Goal: Task Accomplishment & Management: Use online tool/utility

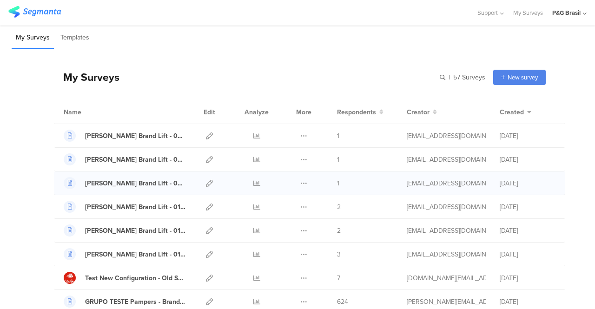
scroll to position [93, 0]
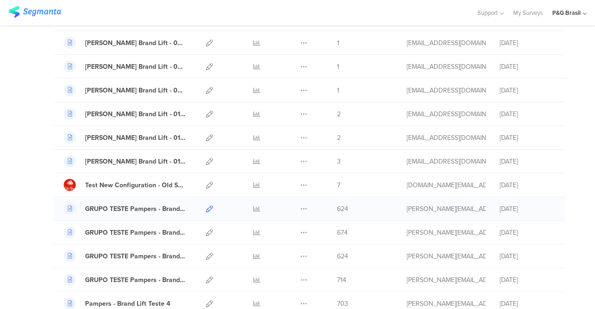
click at [206, 206] on icon at bounding box center [209, 209] width 7 height 7
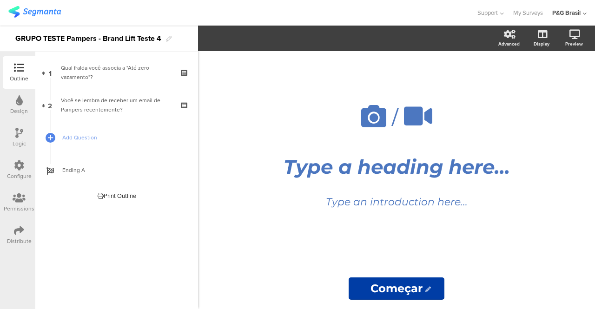
click at [21, 164] on icon at bounding box center [19, 165] width 10 height 10
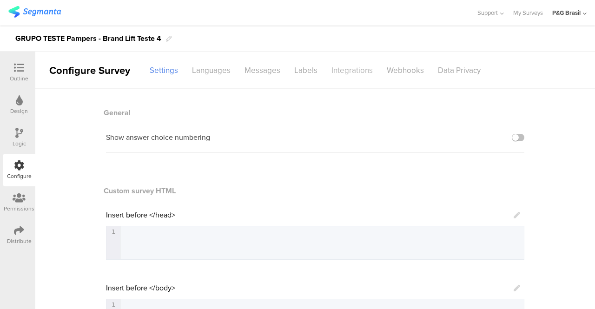
click at [338, 71] on div "Integrations" at bounding box center [352, 70] width 55 height 16
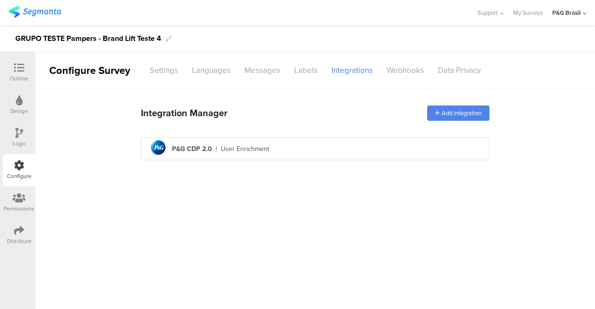
click at [30, 11] on img at bounding box center [34, 12] width 53 height 12
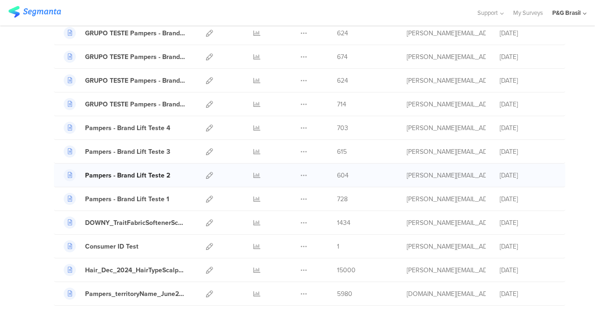
scroll to position [326, 0]
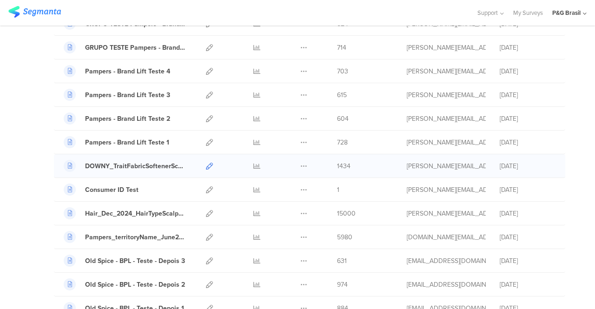
click at [206, 166] on icon at bounding box center [209, 166] width 7 height 7
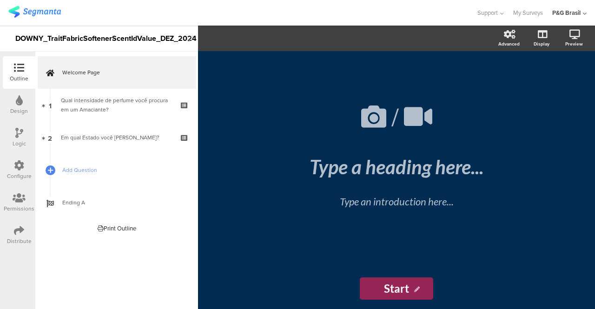
click at [23, 175] on div "Configure" at bounding box center [19, 176] width 25 height 8
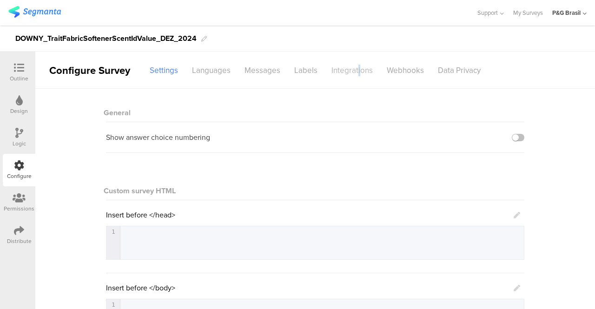
click at [356, 62] on div "Integrations" at bounding box center [352, 70] width 55 height 16
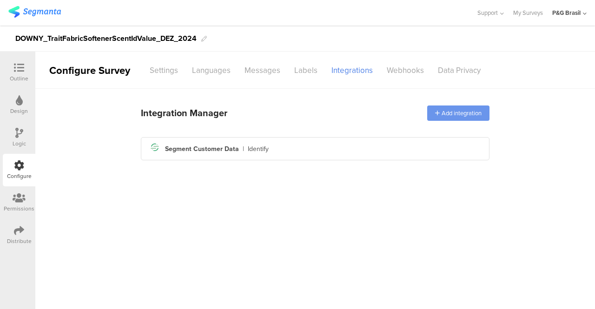
click at [443, 112] on div "Add integration" at bounding box center [458, 113] width 62 height 15
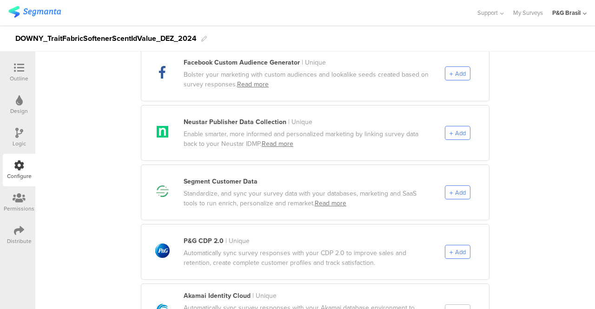
scroll to position [512, 0]
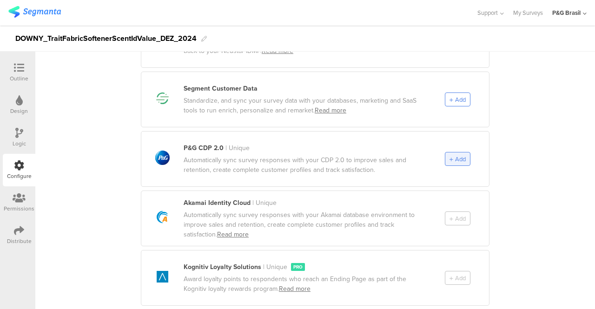
click at [462, 155] on div "Add" at bounding box center [458, 159] width 26 height 14
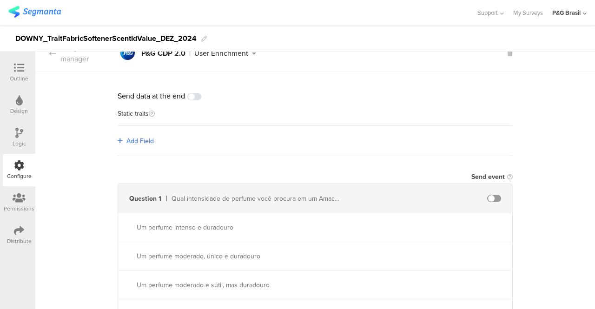
scroll to position [0, 0]
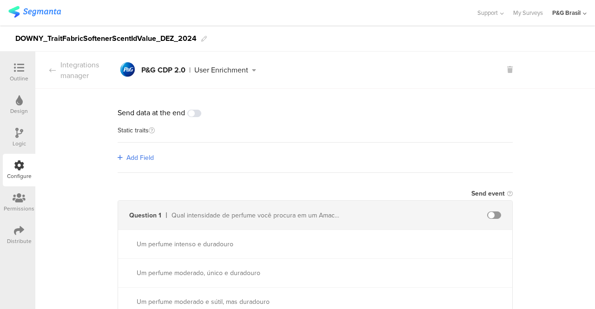
click at [193, 112] on span at bounding box center [194, 113] width 14 height 7
click at [339, 127] on div "Static traits" at bounding box center [315, 134] width 395 height 15
click at [85, 73] on div "Integrations manager" at bounding box center [76, 70] width 82 height 21
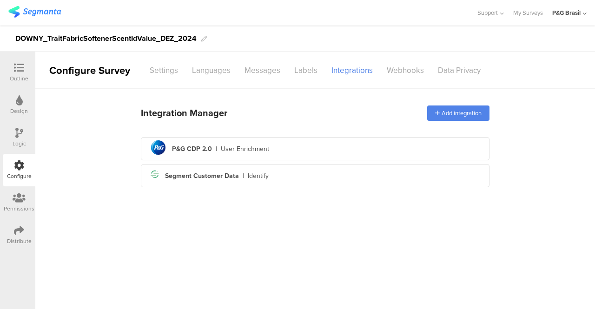
click at [269, 128] on div "Integration Manager Add integration pg logo P&G CDP 2.0 | User Enrichment Segme…" at bounding box center [315, 145] width 349 height 91
click at [301, 113] on div "Integration Manager Add integration" at bounding box center [315, 113] width 349 height 26
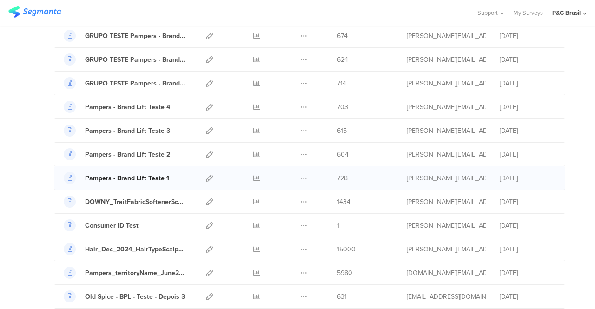
scroll to position [326, 0]
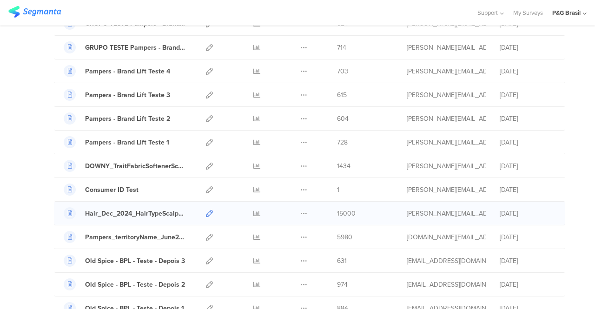
click at [206, 209] on div at bounding box center [209, 213] width 20 height 23
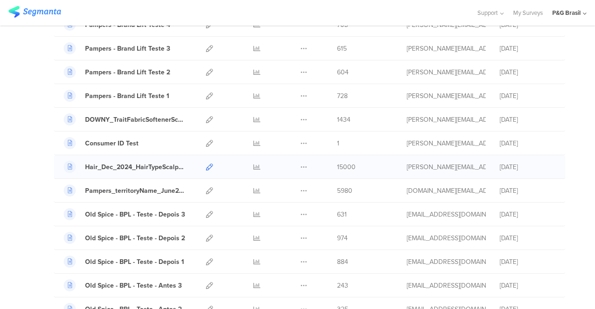
click at [206, 169] on link at bounding box center [209, 166] width 7 height 23
click at [206, 191] on icon at bounding box center [209, 190] width 7 height 7
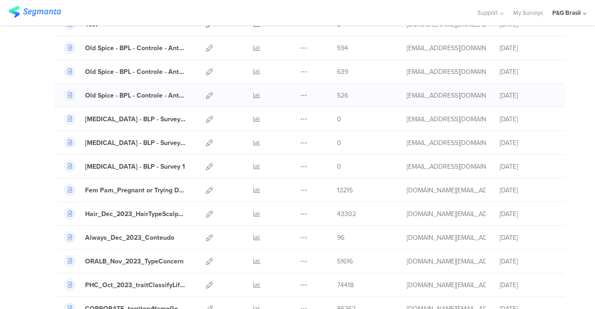
scroll to position [791, 0]
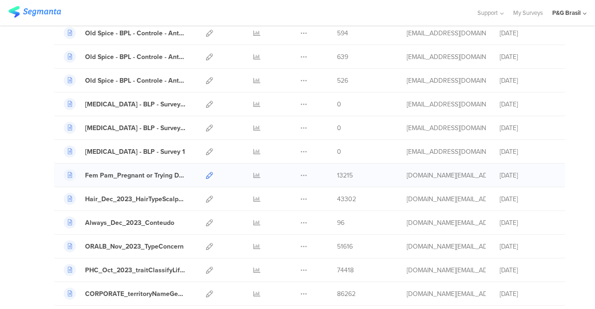
click at [206, 173] on link at bounding box center [209, 175] width 7 height 23
click at [206, 197] on link at bounding box center [209, 198] width 7 height 23
click at [206, 221] on link at bounding box center [209, 222] width 7 height 23
click at [206, 243] on icon at bounding box center [209, 246] width 7 height 7
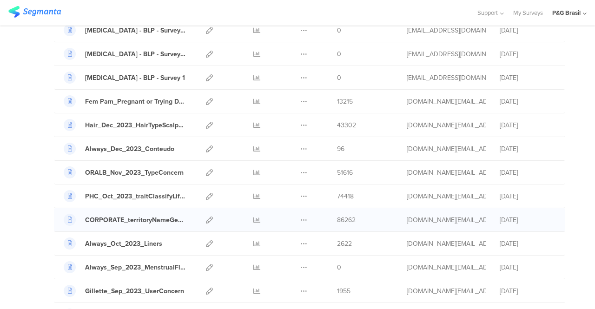
scroll to position [884, 0]
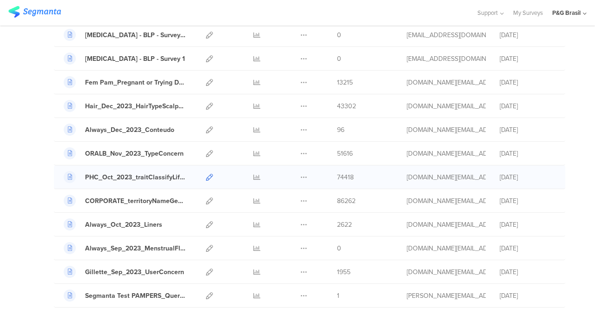
click at [206, 176] on link at bounding box center [209, 177] width 7 height 23
click at [206, 200] on link at bounding box center [209, 200] width 7 height 23
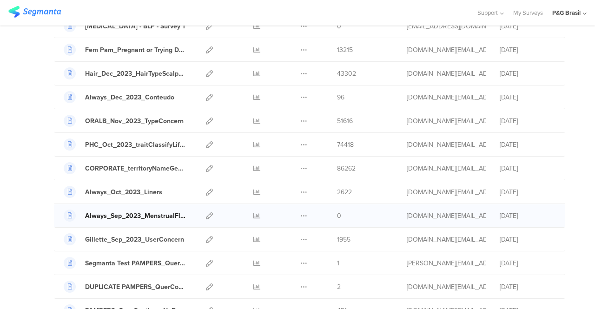
scroll to position [930, 0]
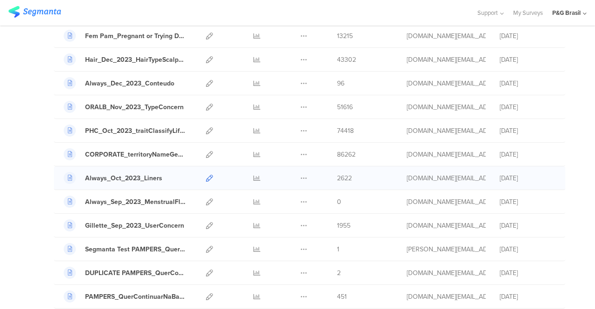
click at [206, 167] on link at bounding box center [209, 177] width 7 height 23
click at [206, 222] on icon at bounding box center [209, 225] width 7 height 7
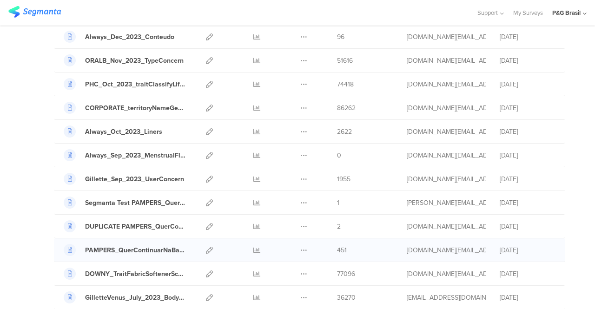
scroll to position [1023, 0]
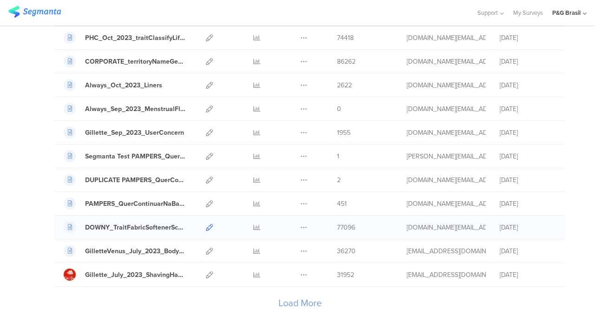
click at [206, 224] on icon at bounding box center [209, 227] width 7 height 7
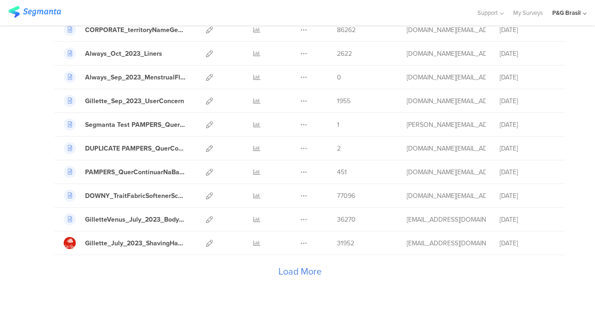
scroll to position [1070, 0]
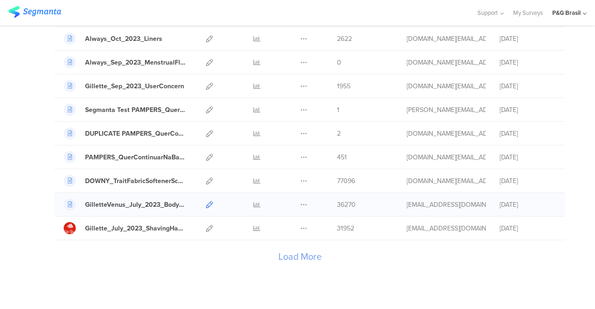
click at [206, 201] on icon at bounding box center [209, 204] width 7 height 7
click at [206, 225] on icon at bounding box center [209, 228] width 7 height 7
click at [276, 248] on div "Load More" at bounding box center [300, 258] width 492 height 37
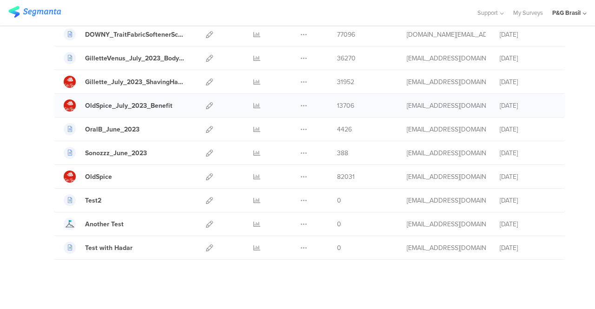
scroll to position [1217, 0]
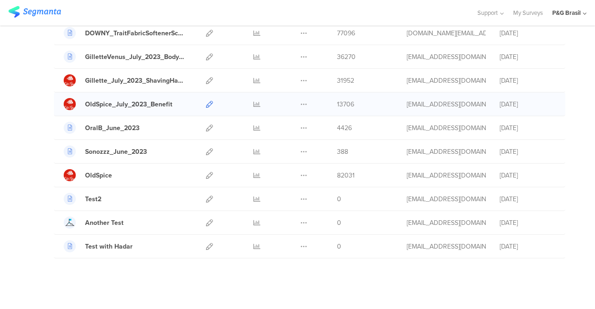
click at [206, 101] on icon at bounding box center [209, 104] width 7 height 7
click at [206, 125] on icon at bounding box center [209, 128] width 7 height 7
click at [206, 148] on icon at bounding box center [209, 151] width 7 height 7
click at [206, 172] on icon at bounding box center [209, 175] width 7 height 7
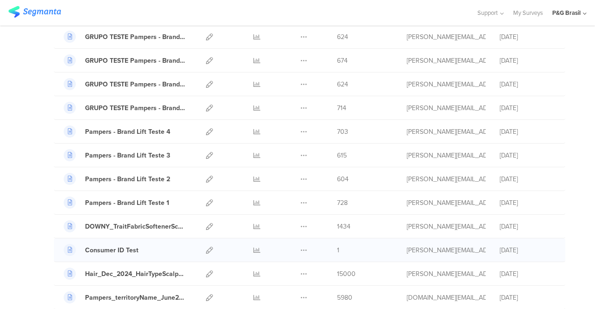
scroll to position [279, 0]
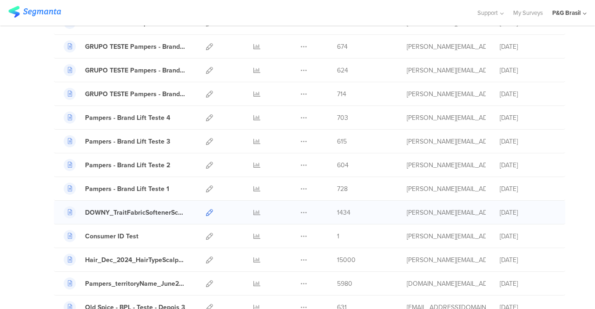
click at [206, 213] on link at bounding box center [209, 212] width 7 height 23
click at [206, 257] on icon at bounding box center [209, 260] width 7 height 7
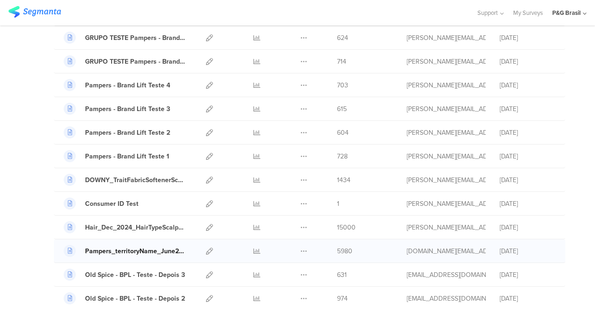
scroll to position [326, 0]
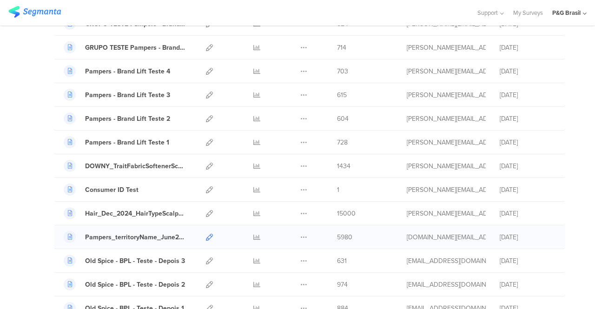
click at [206, 235] on icon at bounding box center [209, 237] width 7 height 7
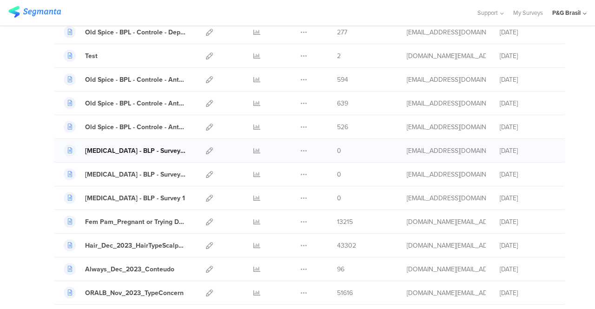
scroll to position [791, 0]
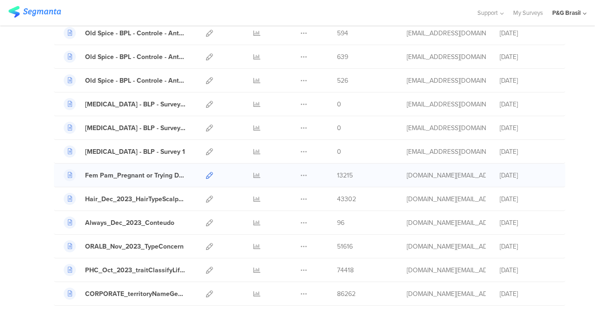
click at [206, 172] on icon at bounding box center [209, 175] width 7 height 7
click at [206, 196] on icon at bounding box center [209, 199] width 7 height 7
click at [206, 219] on icon at bounding box center [209, 222] width 7 height 7
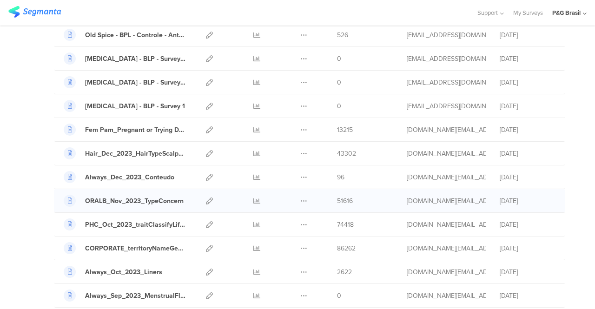
scroll to position [837, 0]
click at [206, 197] on icon at bounding box center [209, 200] width 7 height 7
click at [206, 223] on link at bounding box center [209, 223] width 7 height 23
click at [206, 244] on icon at bounding box center [209, 247] width 7 height 7
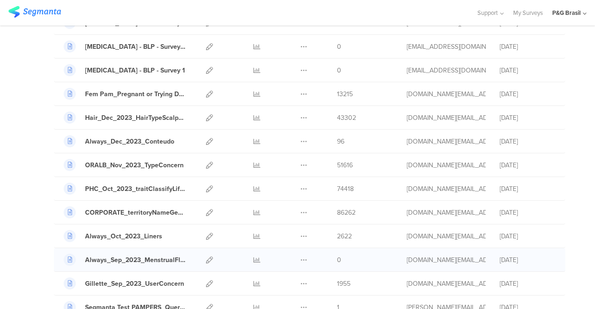
scroll to position [884, 0]
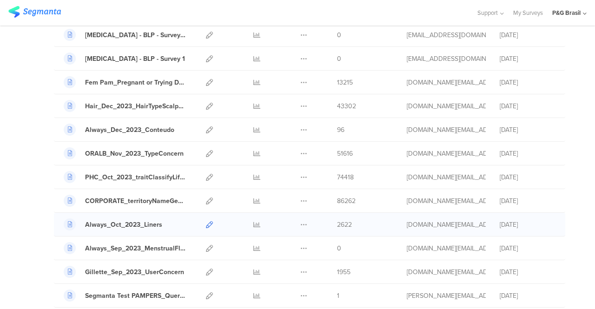
click at [206, 221] on icon at bounding box center [209, 224] width 7 height 7
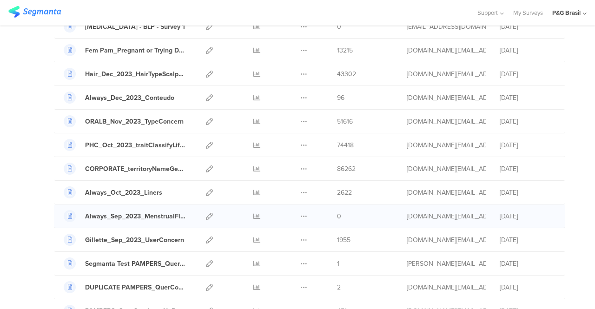
scroll to position [930, 0]
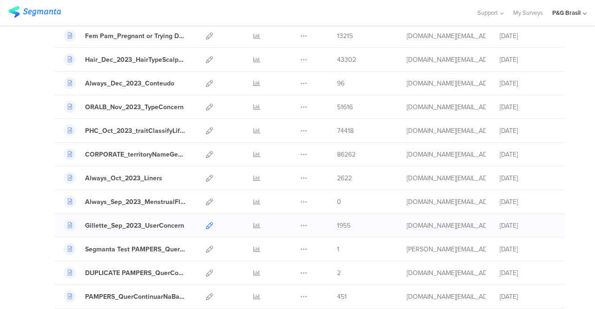
click at [206, 222] on icon at bounding box center [209, 225] width 7 height 7
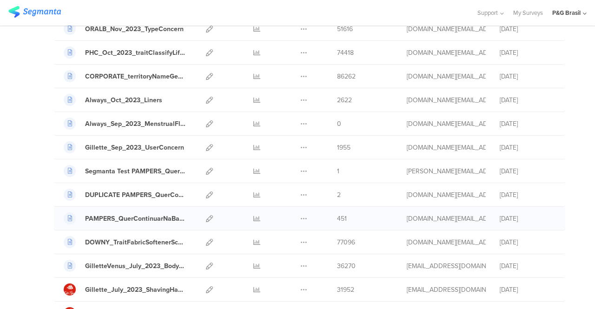
scroll to position [1023, 0]
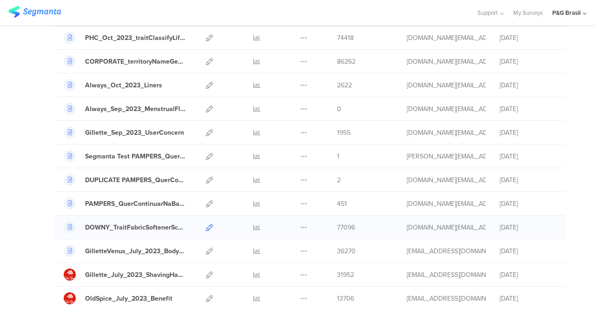
click at [206, 224] on icon at bounding box center [209, 227] width 7 height 7
click at [206, 248] on icon at bounding box center [209, 251] width 7 height 7
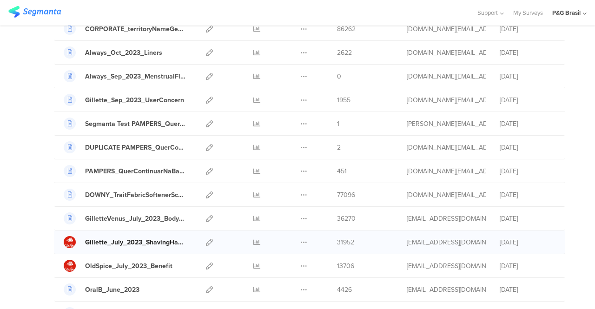
scroll to position [1070, 0]
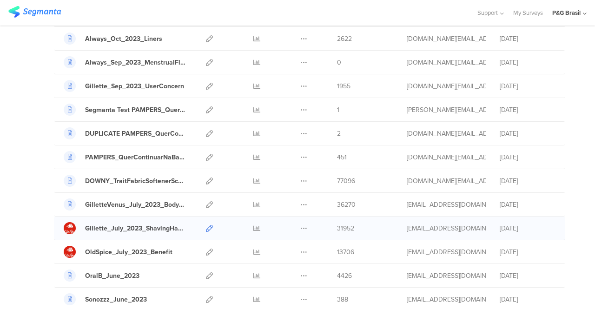
click at [206, 225] on icon at bounding box center [209, 228] width 7 height 7
click at [206, 249] on icon at bounding box center [209, 252] width 7 height 7
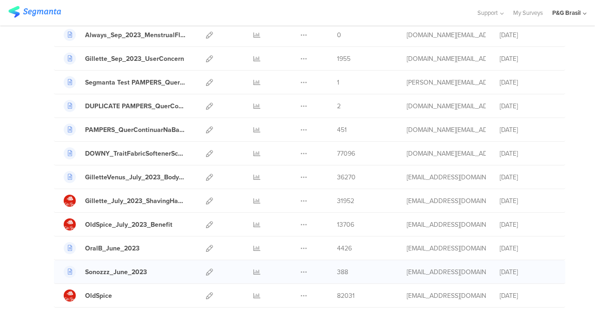
scroll to position [1116, 0]
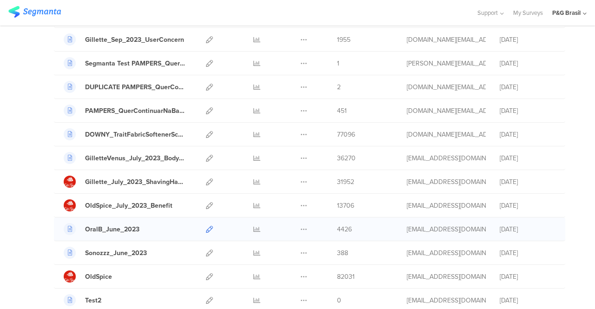
click at [206, 226] on icon at bounding box center [209, 229] width 7 height 7
click at [206, 250] on icon at bounding box center [209, 253] width 7 height 7
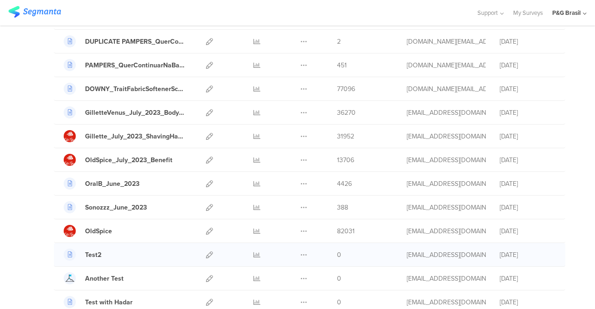
scroll to position [1163, 0]
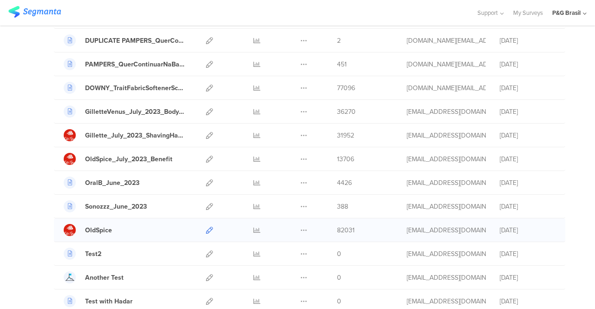
click at [206, 225] on link at bounding box center [209, 230] width 7 height 23
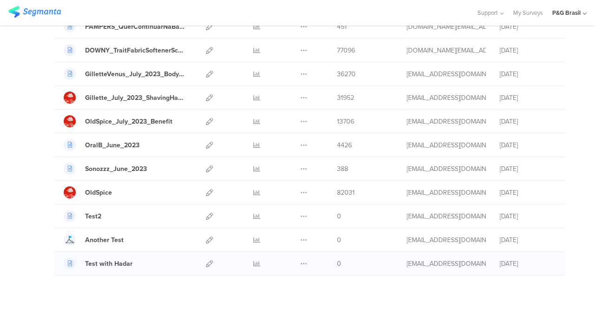
scroll to position [1209, 0]
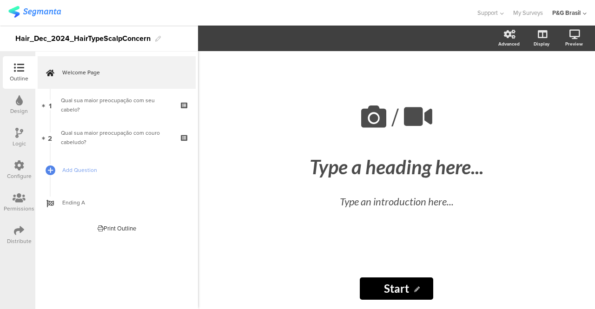
click at [13, 169] on div "Configure" at bounding box center [19, 170] width 33 height 33
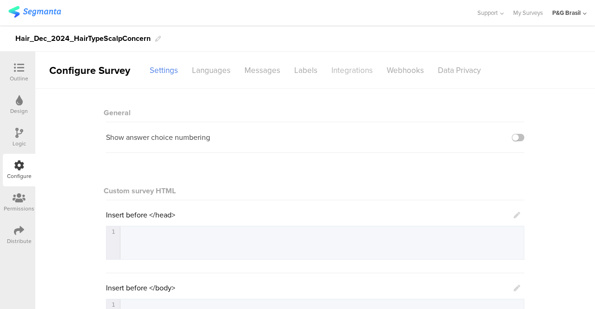
click at [360, 68] on div "Integrations" at bounding box center [352, 70] width 55 height 16
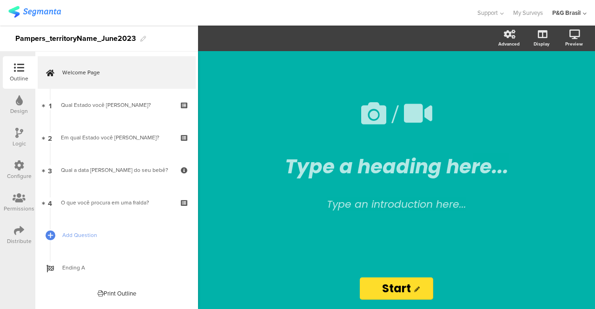
click at [25, 160] on div "Configure" at bounding box center [19, 170] width 33 height 33
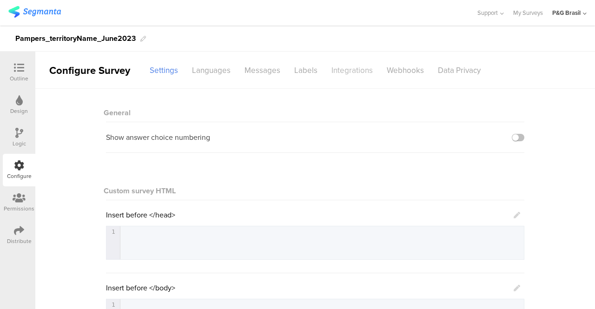
click at [335, 66] on div "Integrations" at bounding box center [352, 70] width 55 height 16
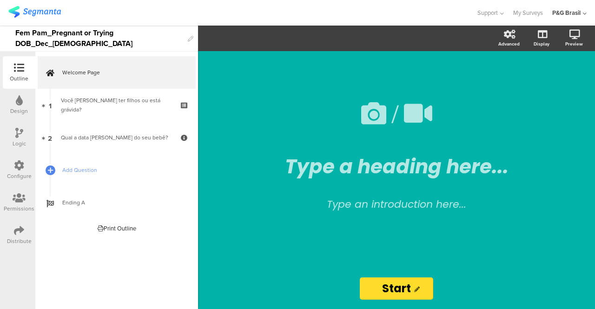
click at [29, 169] on div "Configure" at bounding box center [19, 170] width 33 height 33
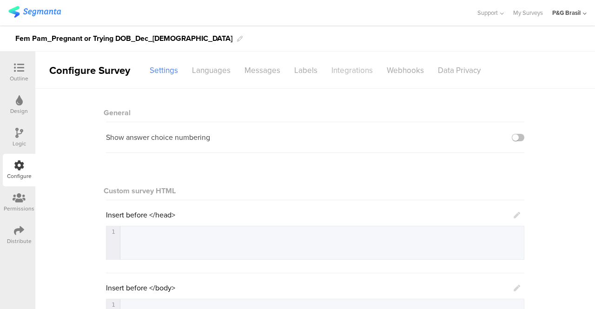
click at [365, 66] on div "Integrations" at bounding box center [352, 70] width 55 height 16
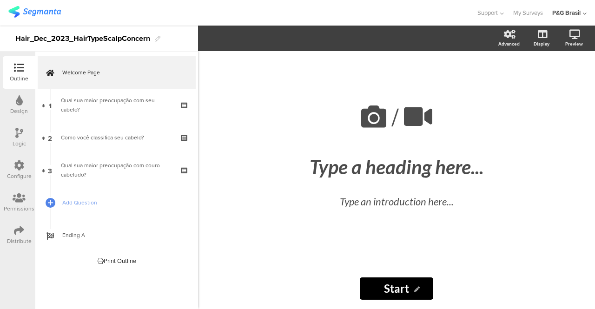
click at [8, 177] on div "Configure" at bounding box center [19, 176] width 25 height 8
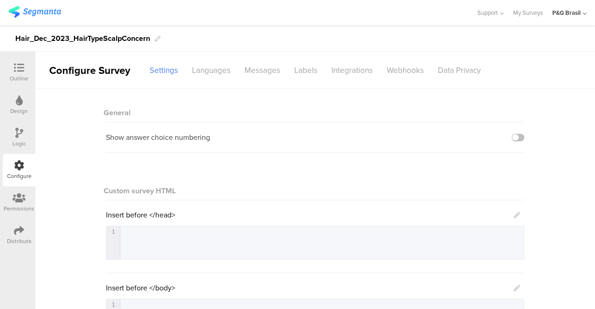
click at [356, 75] on sg-disable-overlay "Integrations" at bounding box center [352, 70] width 55 height 16
click at [356, 68] on div "Integrations" at bounding box center [352, 70] width 55 height 16
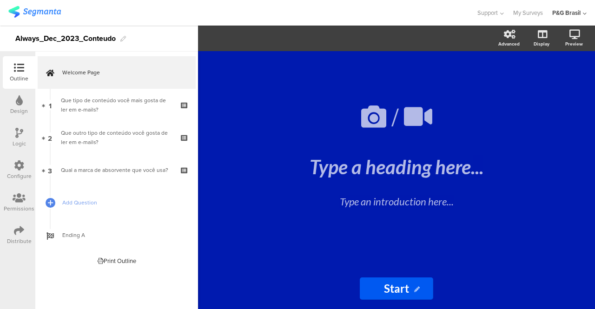
click at [21, 172] on div at bounding box center [19, 166] width 10 height 12
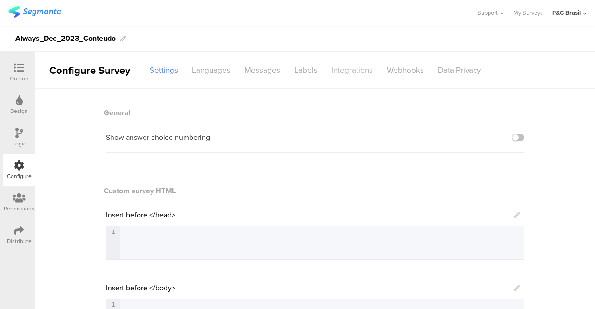
click at [346, 67] on div "Integrations" at bounding box center [352, 70] width 55 height 16
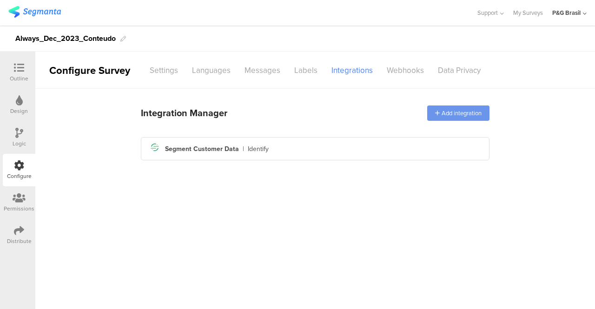
click at [458, 112] on div "Add integration" at bounding box center [458, 113] width 62 height 15
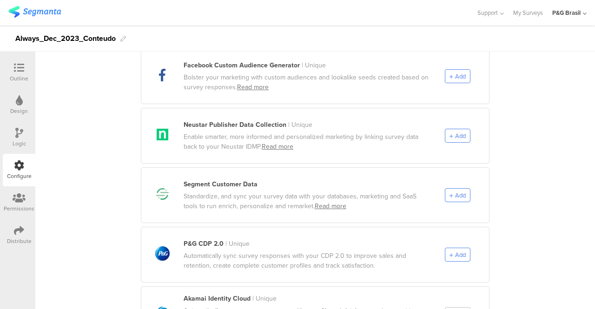
scroll to position [465, 0]
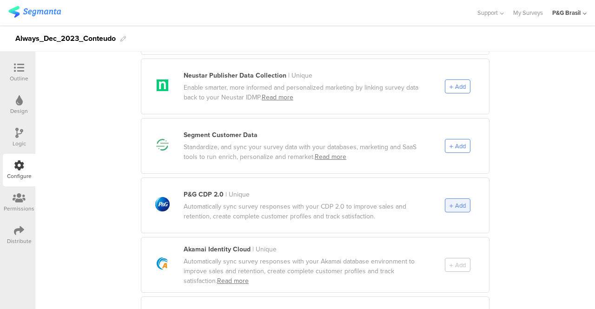
click at [460, 200] on div "Add" at bounding box center [458, 206] width 26 height 14
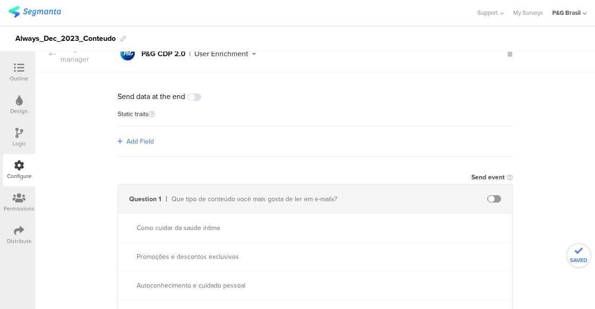
scroll to position [0, 0]
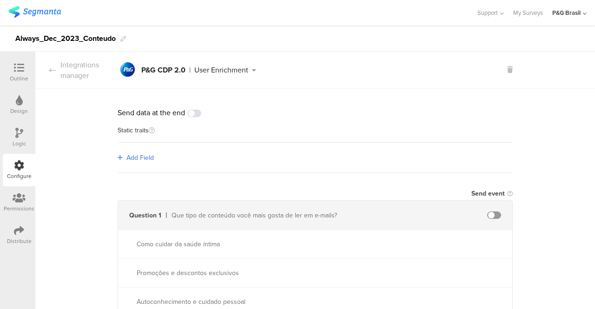
click at [194, 113] on span at bounding box center [194, 113] width 14 height 7
click at [78, 61] on div "Integrations manager" at bounding box center [76, 70] width 82 height 21
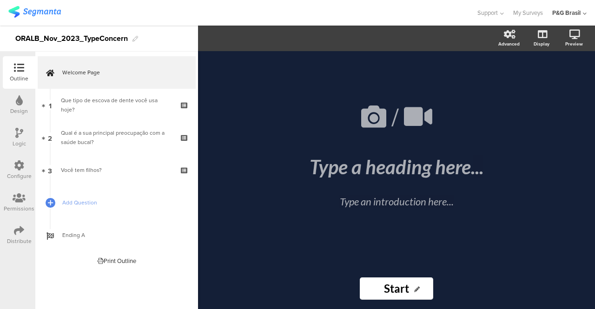
click at [13, 164] on div "Configure" at bounding box center [19, 170] width 33 height 33
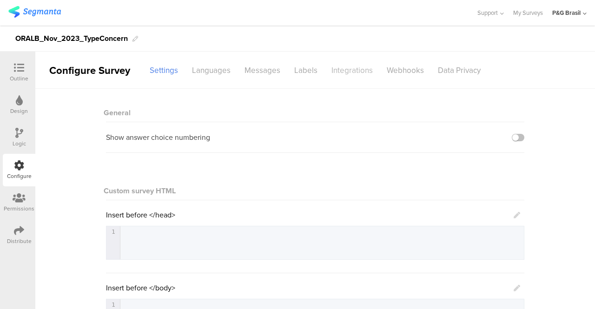
click at [356, 63] on div "Integrations" at bounding box center [352, 70] width 55 height 16
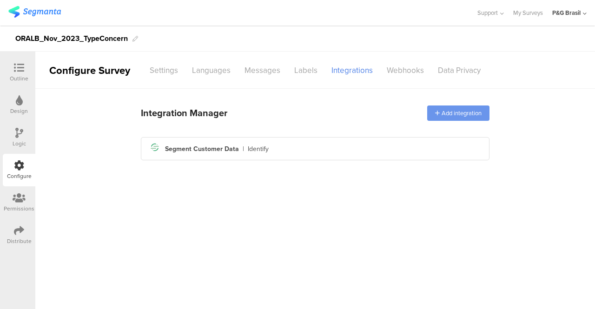
click at [476, 114] on div "Add integration" at bounding box center [458, 113] width 62 height 15
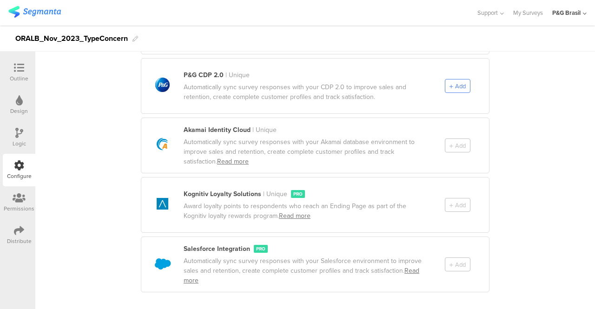
scroll to position [492, 0]
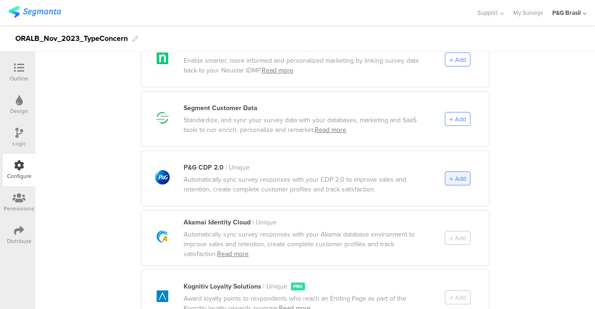
click at [459, 174] on span "Add" at bounding box center [460, 178] width 11 height 9
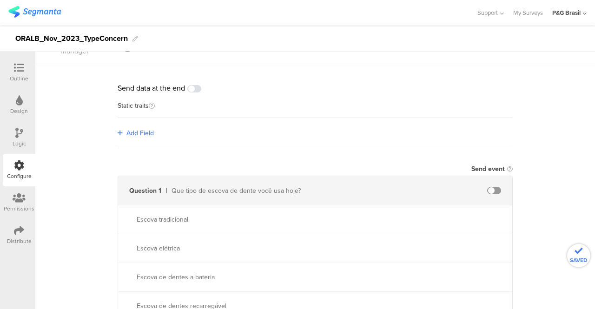
scroll to position [0, 0]
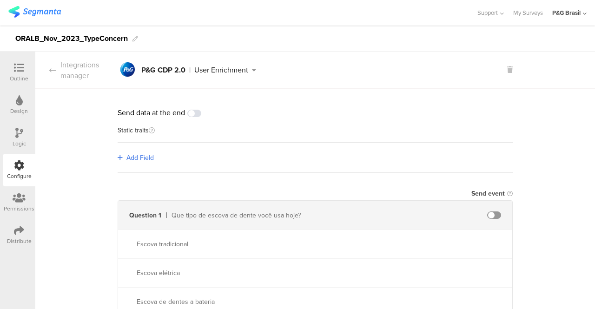
click at [192, 118] on div "Send data at the end" at bounding box center [315, 112] width 395 height 11
click at [192, 115] on span at bounding box center [194, 113] width 14 height 7
click at [53, 70] on icon at bounding box center [52, 69] width 7 height 7
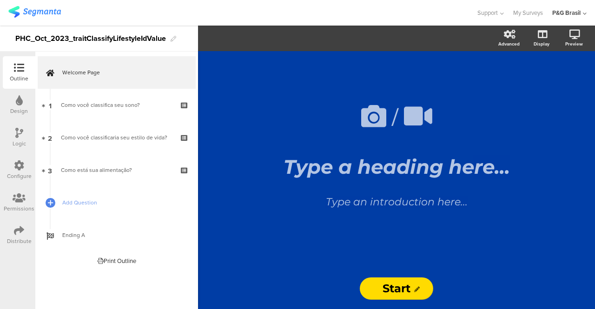
click at [27, 164] on div "Configure" at bounding box center [19, 170] width 33 height 33
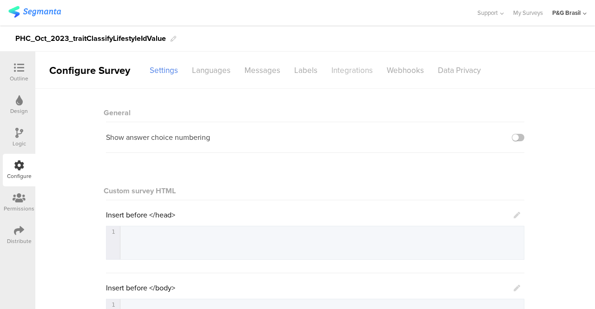
click at [339, 71] on div "Integrations" at bounding box center [352, 70] width 55 height 16
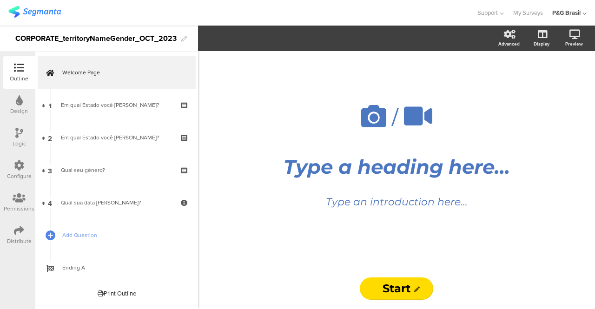
click at [3, 170] on div "Outline Design Logic Configure Permissions Distribute" at bounding box center [17, 153] width 35 height 195
click at [24, 168] on div "Configure" at bounding box center [19, 170] width 33 height 33
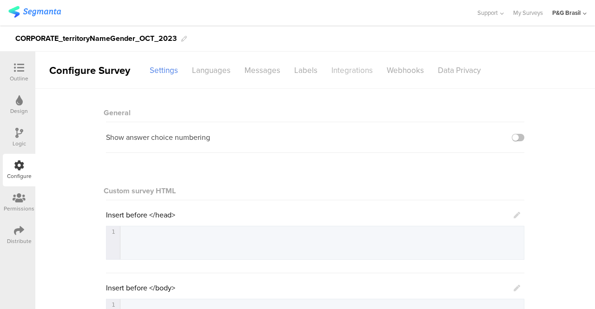
click at [368, 69] on div "Integrations" at bounding box center [352, 70] width 55 height 16
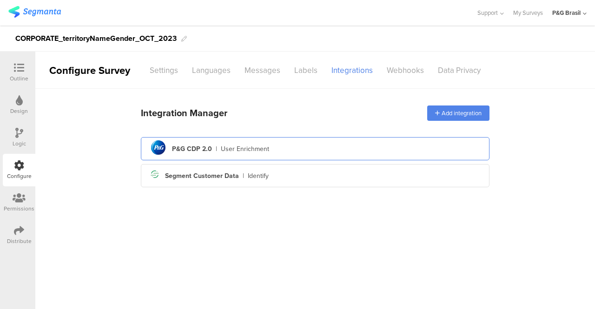
click at [319, 151] on div "pg logo P&G CDP 2.0 | User Enrichment" at bounding box center [315, 149] width 334 height 23
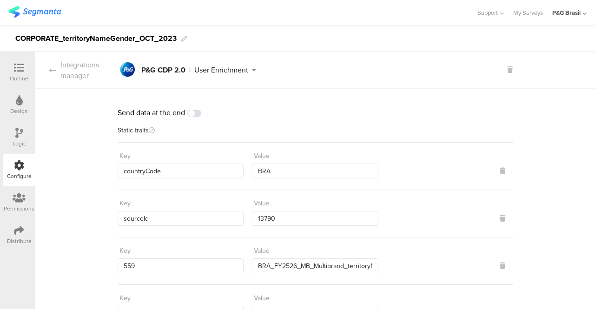
click at [78, 75] on div "Integrations manager" at bounding box center [76, 70] width 82 height 21
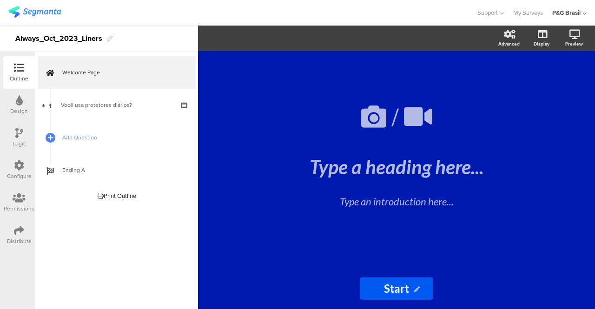
click at [5, 162] on div "Configure" at bounding box center [19, 170] width 33 height 33
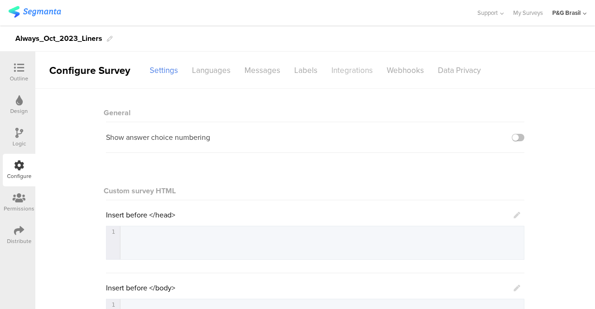
click at [366, 62] on div "Integrations" at bounding box center [352, 70] width 55 height 16
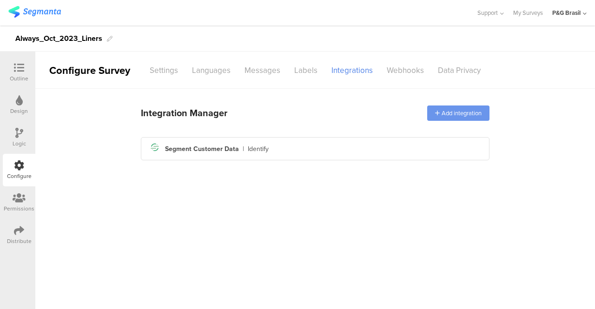
click at [487, 112] on div "Add integration" at bounding box center [458, 113] width 62 height 15
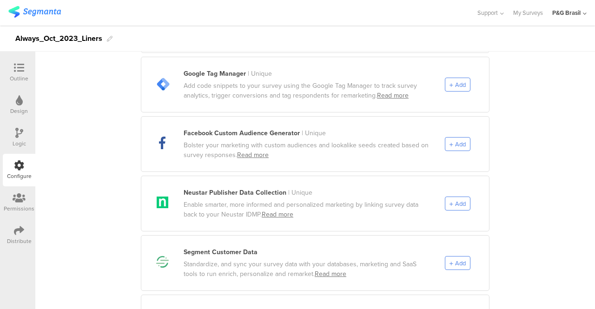
scroll to position [512, 0]
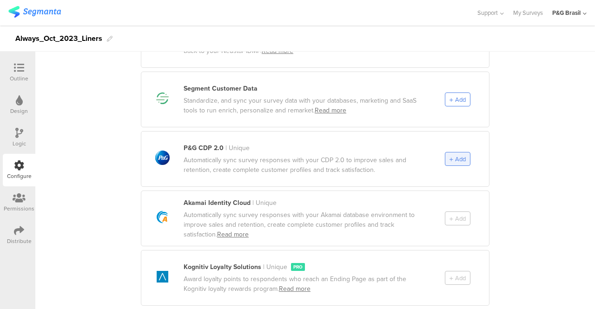
click at [456, 155] on span "Add" at bounding box center [460, 159] width 11 height 9
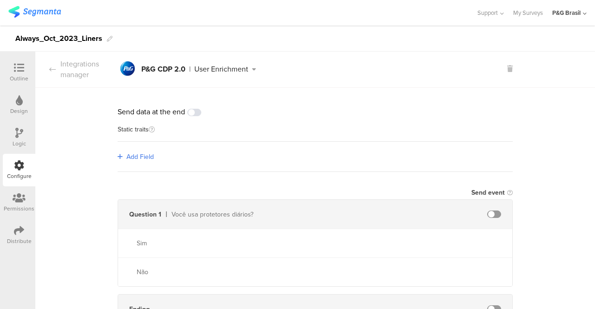
scroll to position [0, 0]
click at [81, 78] on div "Integrations manager" at bounding box center [76, 70] width 82 height 21
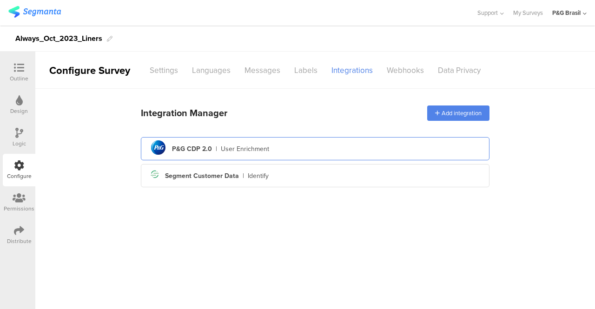
click at [288, 147] on div "pg logo P&G CDP 2.0 | User Enrichment" at bounding box center [315, 149] width 334 height 23
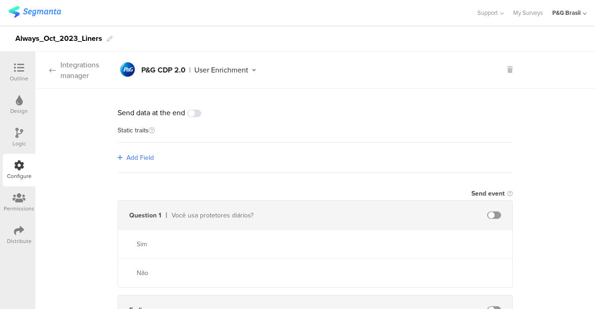
click at [63, 73] on div "Integrations manager" at bounding box center [76, 70] width 82 height 21
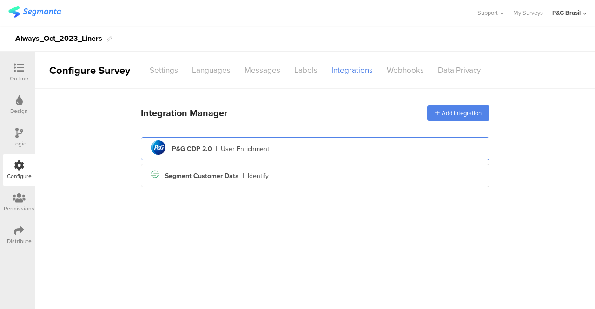
click at [231, 146] on div "User Enrichment" at bounding box center [245, 149] width 48 height 10
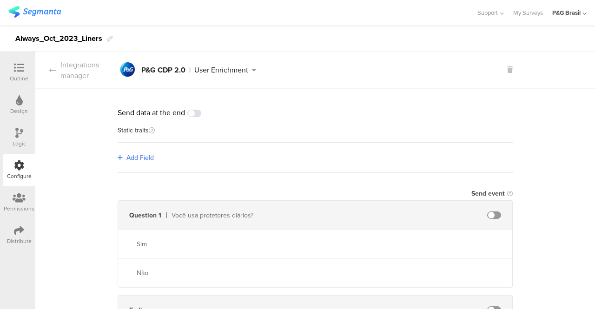
click at [190, 115] on span at bounding box center [194, 113] width 14 height 7
click at [61, 74] on div "Integrations manager" at bounding box center [76, 70] width 82 height 21
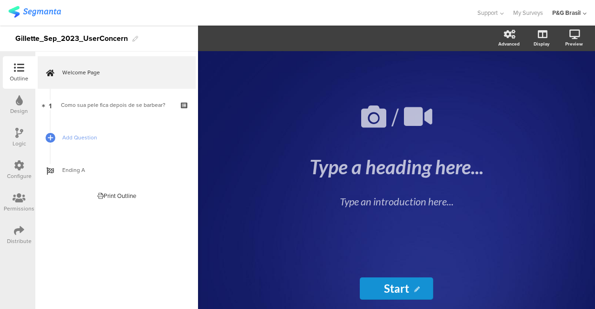
click at [20, 173] on div "Configure" at bounding box center [19, 176] width 25 height 8
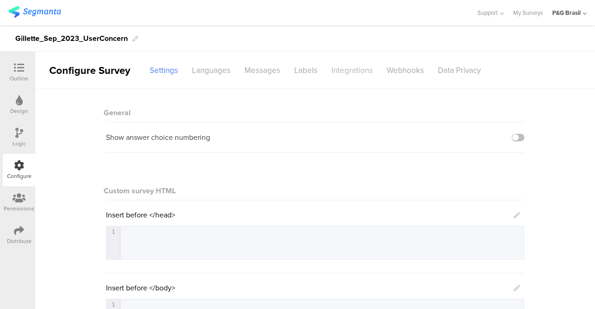
click at [359, 72] on sg-disable-overlay "Integrations" at bounding box center [352, 70] width 55 height 16
click at [340, 69] on div "Integrations" at bounding box center [352, 70] width 55 height 16
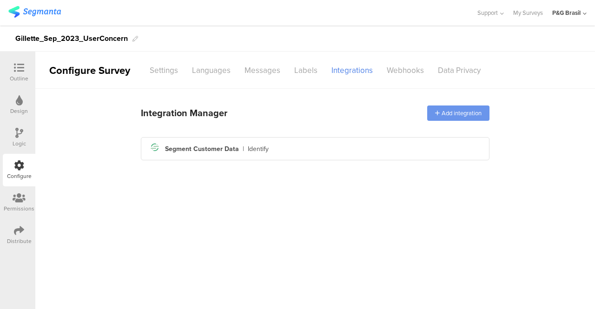
click at [445, 110] on div "Add integration" at bounding box center [458, 113] width 62 height 15
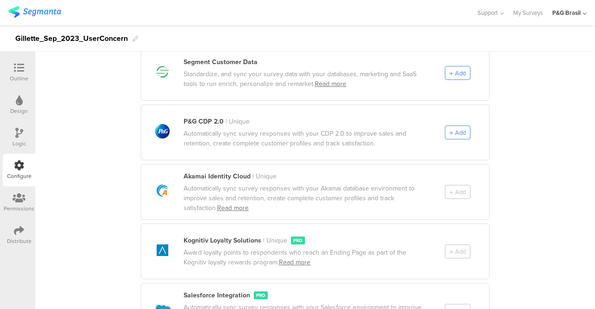
scroll to position [558, 0]
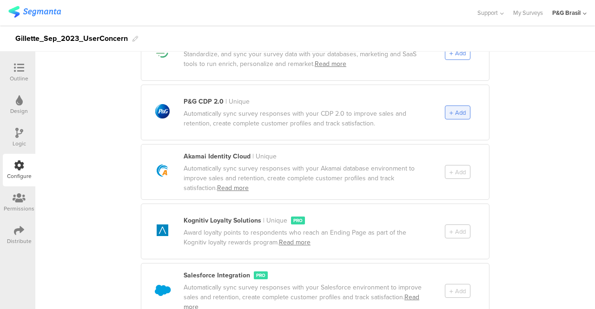
click at [455, 108] on span "Add" at bounding box center [460, 112] width 11 height 9
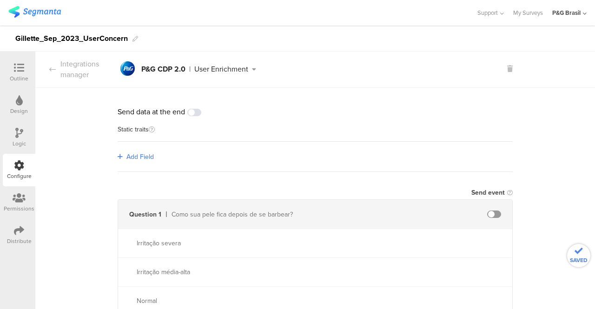
scroll to position [0, 0]
click at [66, 64] on div "Integrations manager" at bounding box center [76, 70] width 82 height 21
click at [0, 0] on div "Configure Survey" at bounding box center [0, 0] width 0 height 0
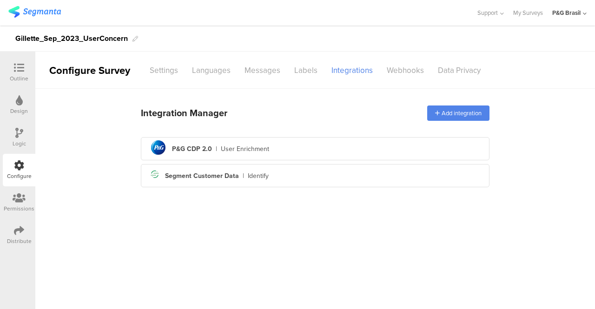
click at [267, 126] on div "Integration Manager Add integration pg logo P&G CDP 2.0 | User Enrichment Segme…" at bounding box center [315, 145] width 349 height 91
click at [238, 155] on div "pg logo P&G CDP 2.0 | User Enrichment" at bounding box center [315, 149] width 334 height 23
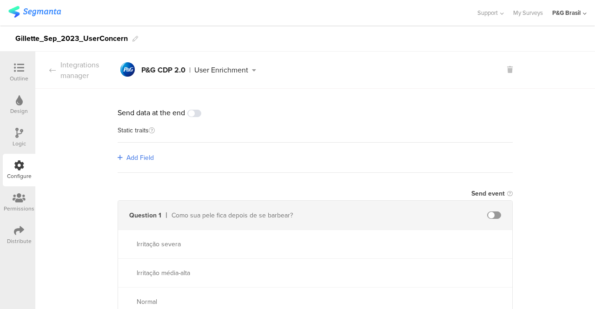
click at [194, 118] on div "Send data at the end" at bounding box center [315, 112] width 395 height 11
click at [193, 116] on span at bounding box center [194, 113] width 14 height 7
click at [47, 70] on div "Integrations manager" at bounding box center [76, 70] width 82 height 21
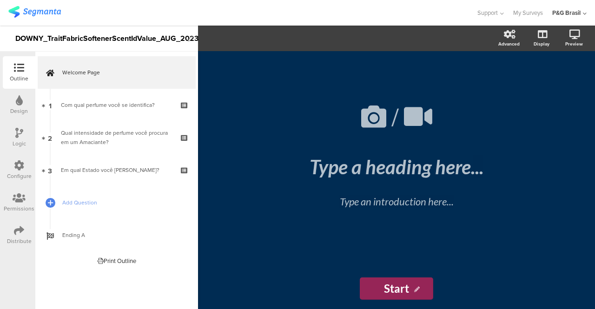
click at [9, 180] on div "Configure" at bounding box center [19, 170] width 33 height 33
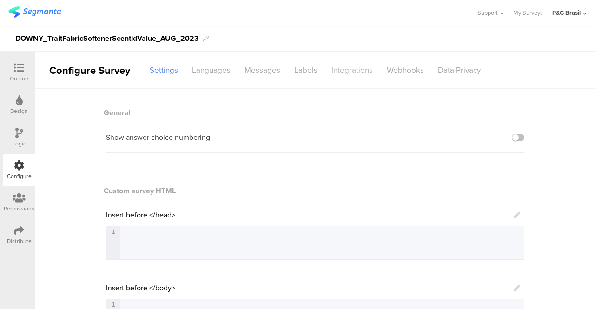
click at [342, 62] on div "Integrations" at bounding box center [352, 70] width 55 height 16
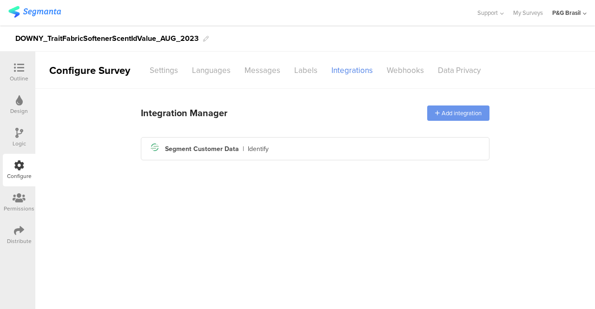
click at [444, 118] on div "Add integration" at bounding box center [458, 113] width 62 height 15
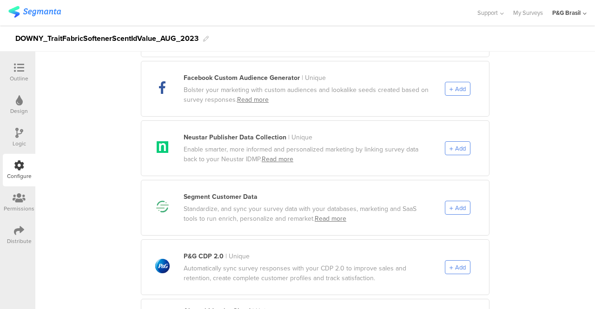
scroll to position [465, 0]
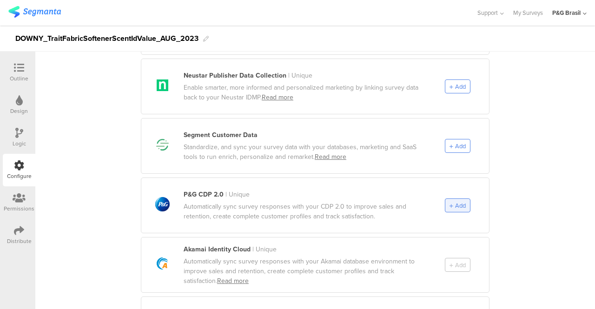
click at [450, 204] on icon at bounding box center [452, 206] width 4 height 5
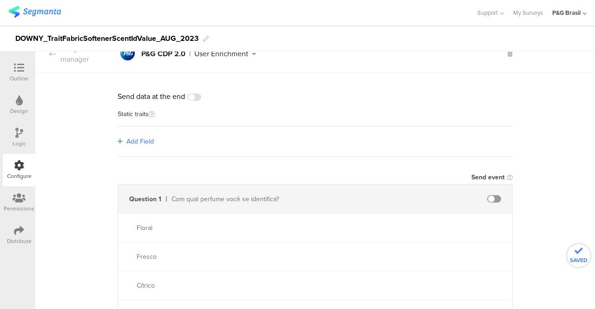
scroll to position [0, 0]
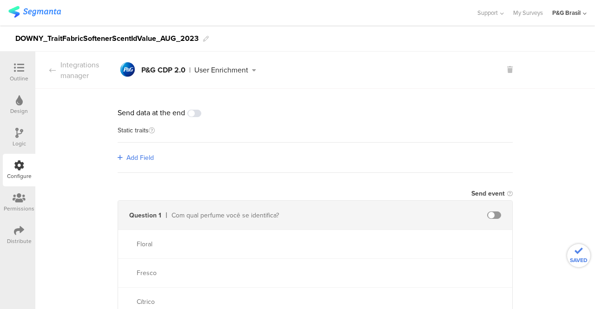
click at [193, 116] on span at bounding box center [194, 113] width 14 height 7
click at [59, 72] on div "Integrations manager" at bounding box center [76, 70] width 82 height 21
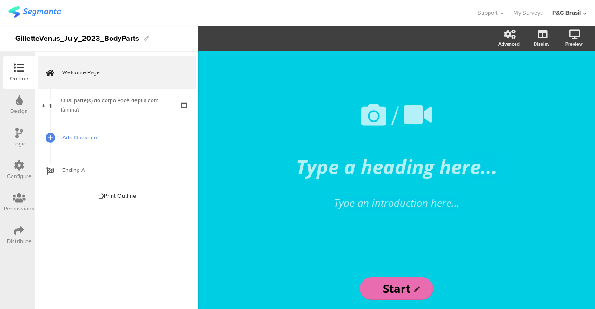
drag, startPoint x: 19, startPoint y: 166, endPoint x: 50, endPoint y: 147, distance: 36.3
click at [19, 166] on icon at bounding box center [19, 165] width 10 height 10
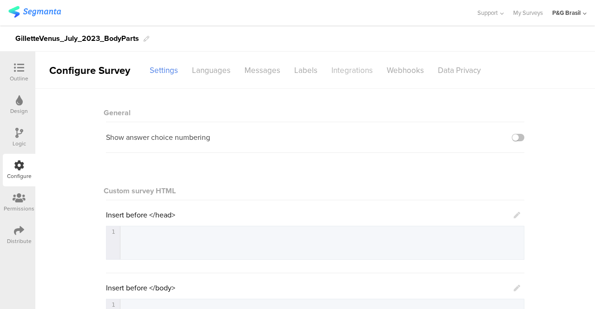
click at [347, 65] on div "Integrations" at bounding box center [352, 70] width 55 height 16
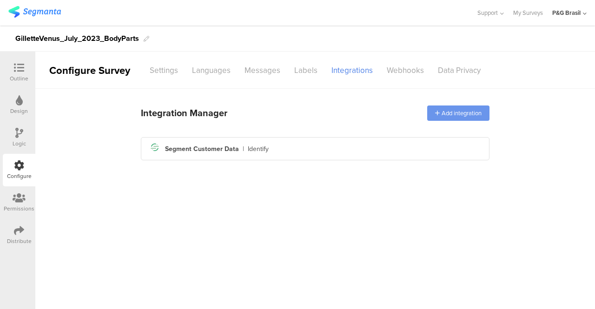
click at [451, 113] on div "Add integration" at bounding box center [458, 113] width 62 height 15
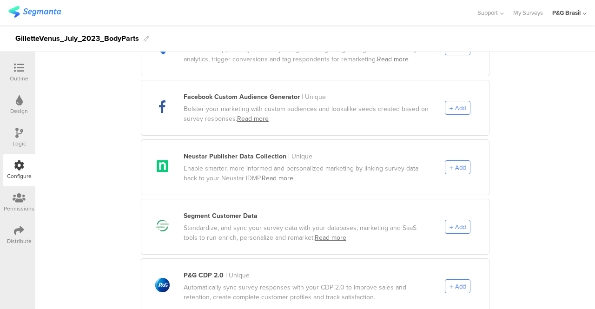
scroll to position [465, 0]
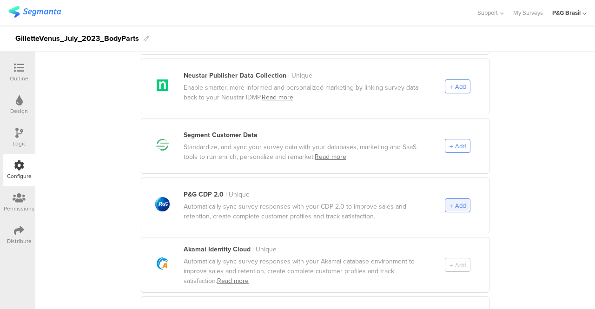
click at [455, 201] on span "Add" at bounding box center [460, 205] width 11 height 9
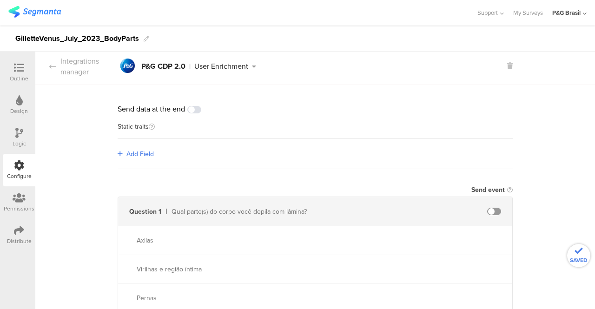
scroll to position [0, 0]
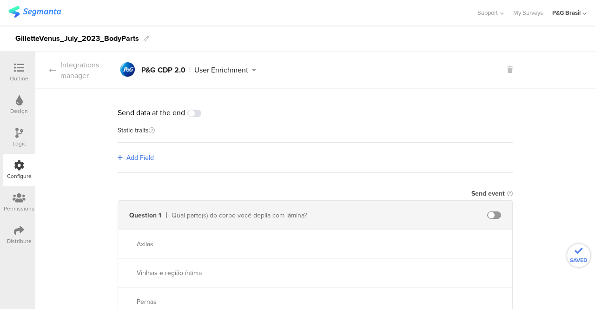
click at [197, 118] on div "Send data at the end" at bounding box center [315, 112] width 395 height 11
click at [196, 113] on span at bounding box center [194, 113] width 14 height 7
click at [71, 70] on div "Integrations manager" at bounding box center [76, 70] width 82 height 21
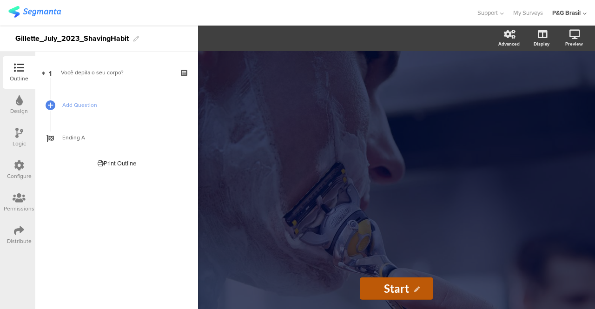
click at [5, 168] on div "Configure" at bounding box center [19, 170] width 33 height 33
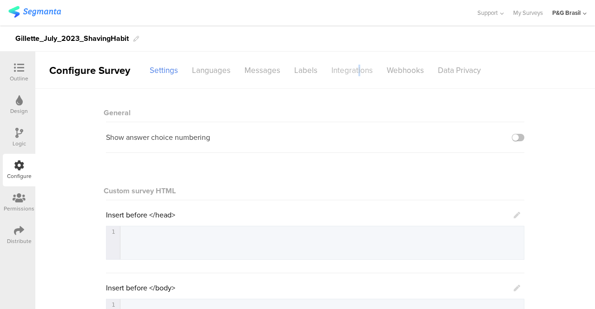
click at [356, 62] on div "Integrations" at bounding box center [352, 70] width 55 height 16
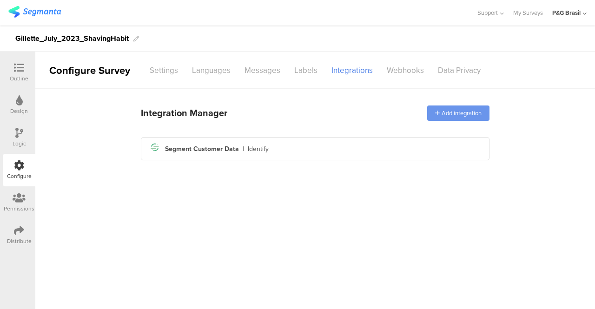
click at [457, 107] on div "Add integration" at bounding box center [458, 113] width 62 height 15
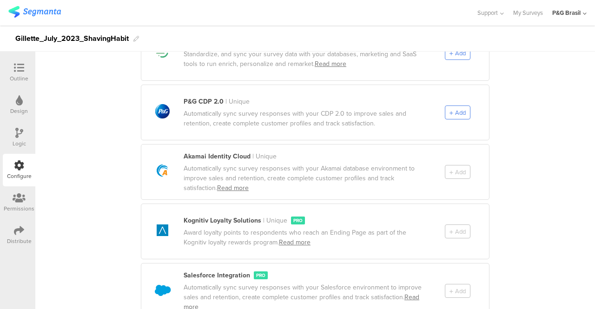
scroll to position [539, 0]
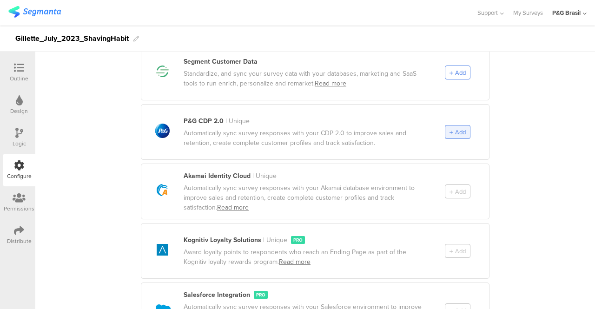
click at [456, 115] on div "pg logo P&G CDP 2.0 | Unique Automatically sync survey responses with your CDP …" at bounding box center [315, 132] width 349 height 56
click at [455, 128] on span "Add" at bounding box center [460, 132] width 11 height 9
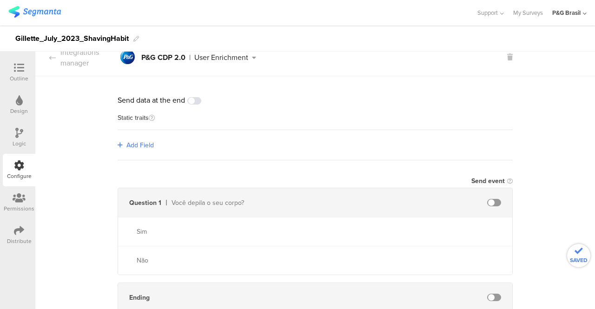
scroll to position [0, 0]
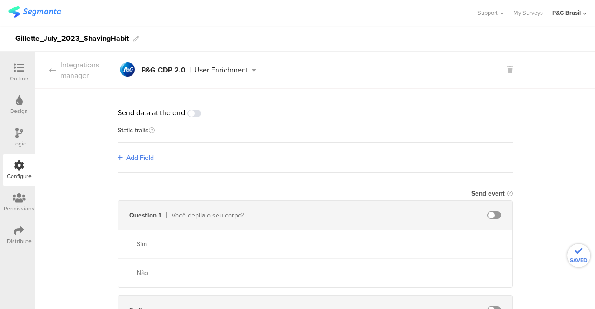
click at [191, 114] on span at bounding box center [194, 113] width 14 height 7
click at [82, 74] on div "Integrations manager" at bounding box center [76, 70] width 82 height 21
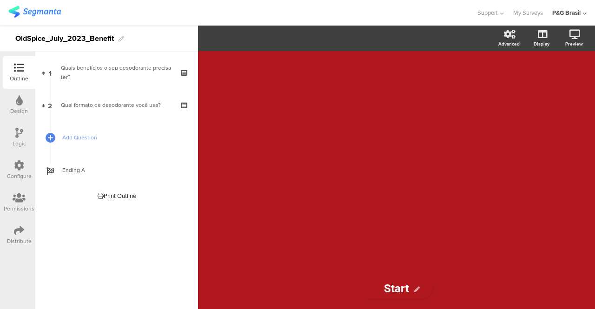
click at [17, 178] on div "Configure" at bounding box center [19, 176] width 25 height 8
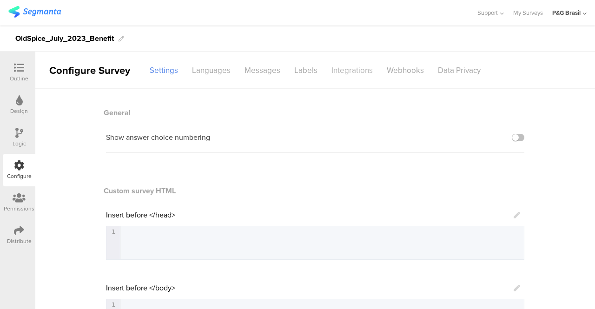
click at [355, 65] on div "Integrations" at bounding box center [352, 70] width 55 height 16
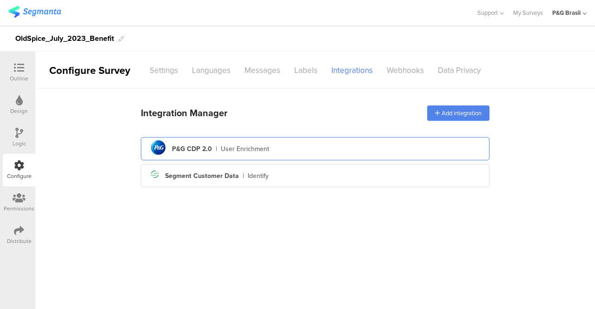
click at [266, 154] on div "pg logo P&G CDP 2.0 | User Enrichment" at bounding box center [315, 149] width 334 height 23
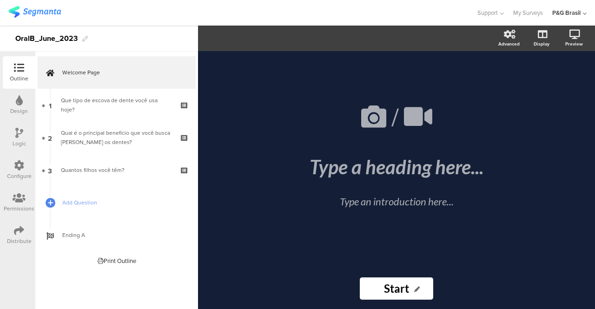
click at [32, 172] on div "Configure" at bounding box center [19, 170] width 33 height 33
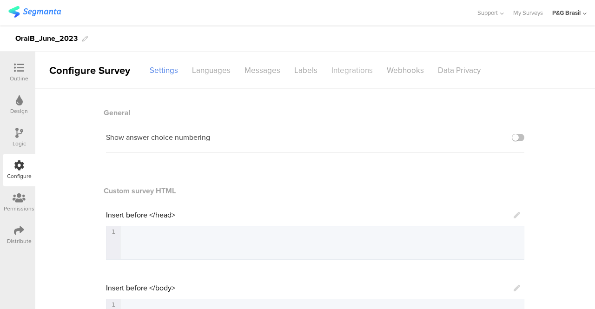
click at [352, 70] on div "Integrations" at bounding box center [352, 70] width 55 height 16
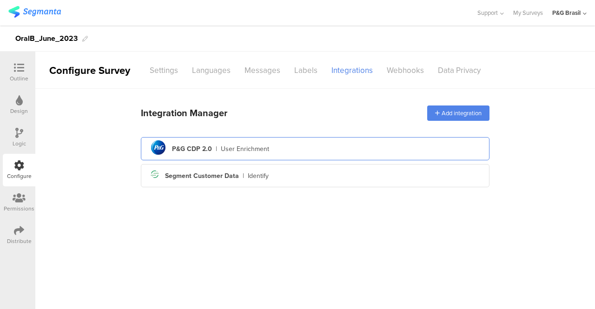
click at [189, 150] on div "P&G CDP 2.0" at bounding box center [192, 149] width 40 height 10
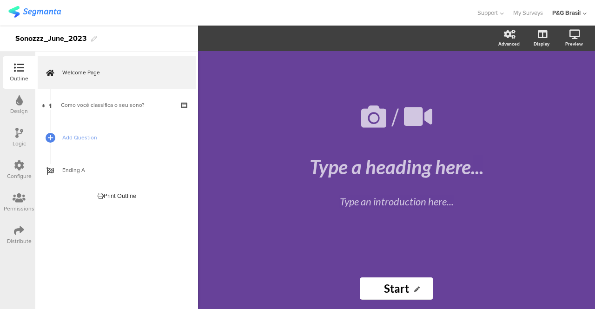
click at [24, 164] on icon at bounding box center [19, 165] width 10 height 10
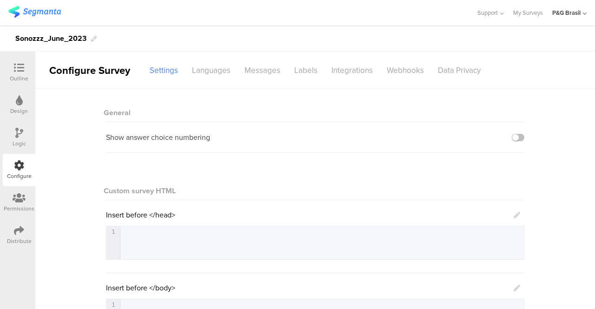
click at [346, 73] on sg-disable-overlay "Integrations" at bounding box center [352, 70] width 55 height 16
click at [343, 62] on div "Integrations" at bounding box center [352, 70] width 55 height 16
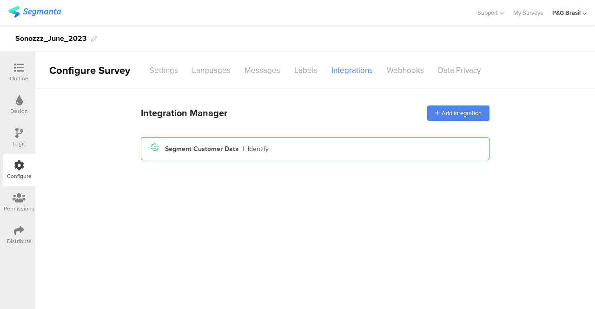
click at [175, 146] on div "Segment Customer Data" at bounding box center [202, 149] width 74 height 10
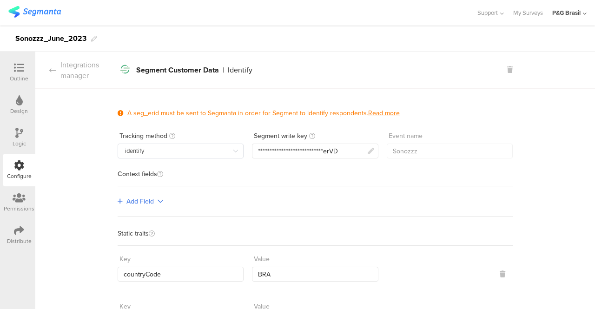
click at [8, 172] on div "Configure" at bounding box center [19, 170] width 33 height 33
click at [84, 73] on div "Integrations manager" at bounding box center [76, 70] width 82 height 21
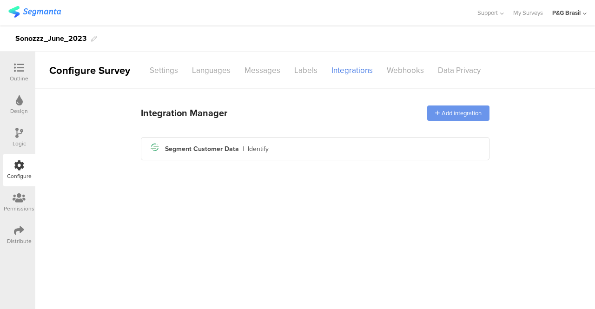
click at [462, 119] on div "Add integration" at bounding box center [458, 113] width 62 height 15
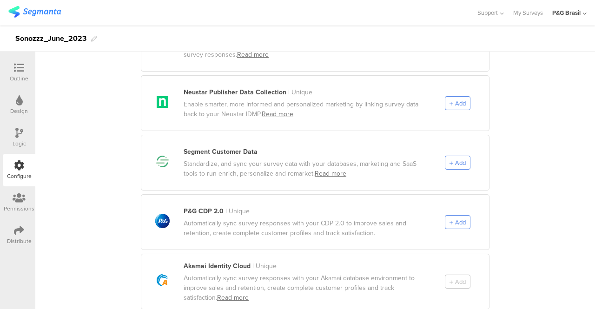
scroll to position [512, 0]
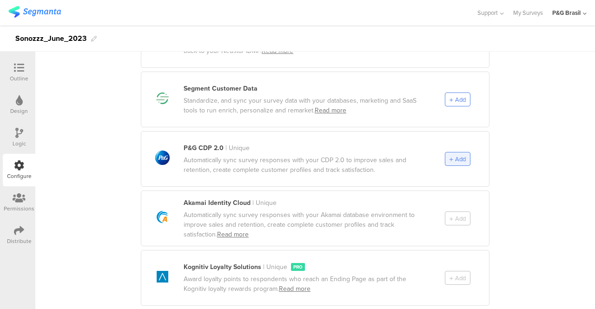
click at [465, 153] on div "Add" at bounding box center [458, 159] width 26 height 14
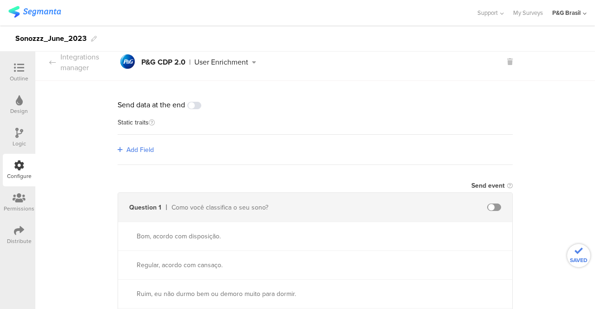
scroll to position [0, 0]
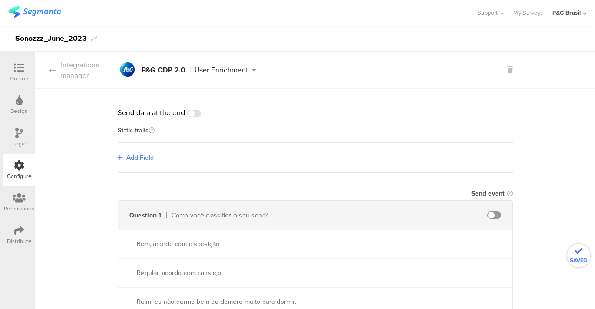
click at [80, 81] on section "Integrations manager pg logo P&G CDP 2.0 | User Enrichment pg logo P&G CDP 2.0 …" at bounding box center [315, 70] width 560 height 37
click at [56, 68] on div "Integrations manager" at bounding box center [76, 70] width 82 height 21
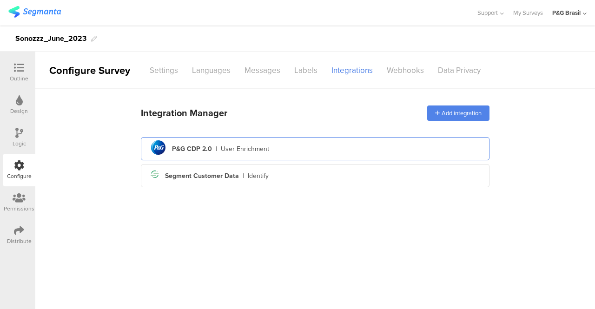
click at [233, 146] on div "User Enrichment" at bounding box center [245, 149] width 48 height 10
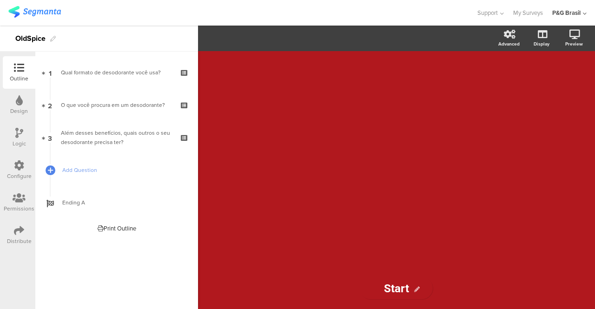
click at [6, 174] on div "Configure" at bounding box center [19, 170] width 33 height 33
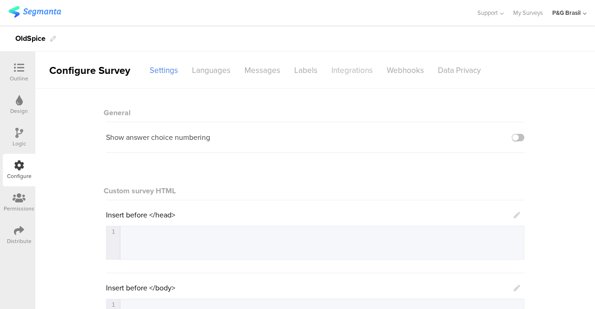
click at [337, 68] on div "Integrations" at bounding box center [352, 70] width 55 height 16
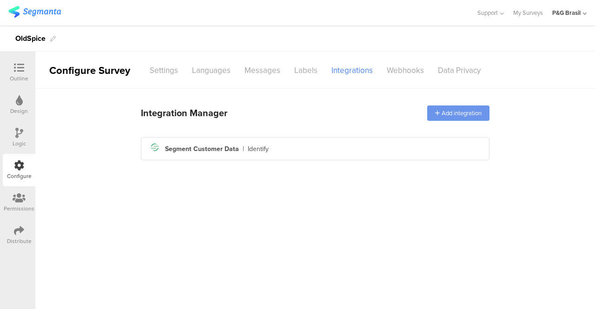
click at [459, 116] on div "Add integration" at bounding box center [458, 113] width 62 height 15
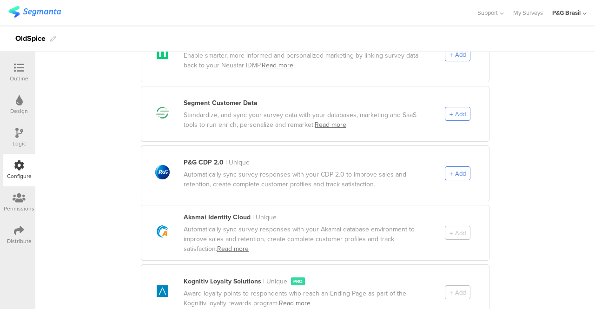
scroll to position [512, 0]
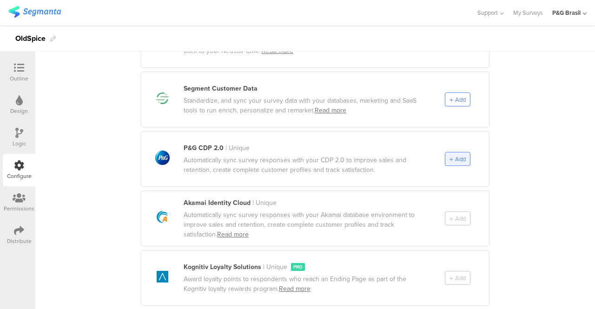
click at [450, 155] on span "Add" at bounding box center [458, 159] width 16 height 9
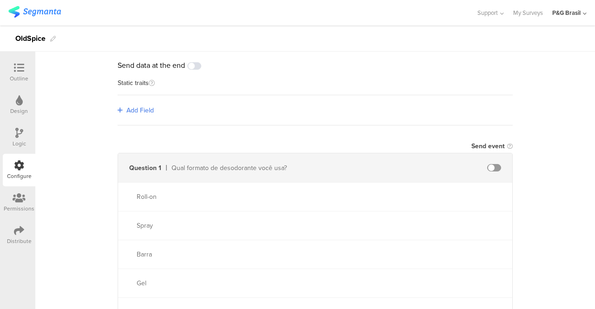
scroll to position [0, 0]
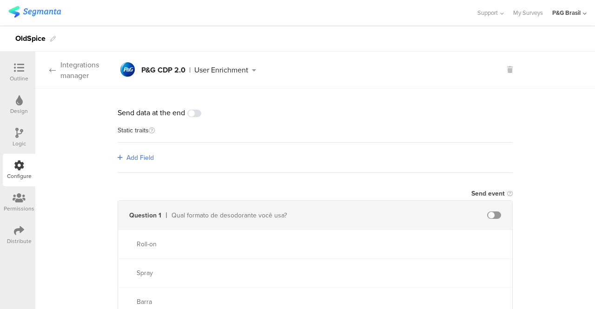
click at [86, 69] on div "Integrations manager" at bounding box center [76, 70] width 82 height 21
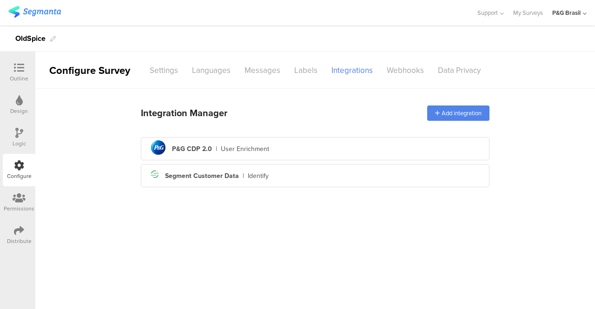
click at [312, 163] on div "pg logo P&G CDP 2.0 | User Enrichment Segment icon Created with Sketch. Segment…" at bounding box center [315, 162] width 349 height 50
click at [314, 155] on div "pg logo P&G CDP 2.0 | User Enrichment" at bounding box center [315, 149] width 334 height 23
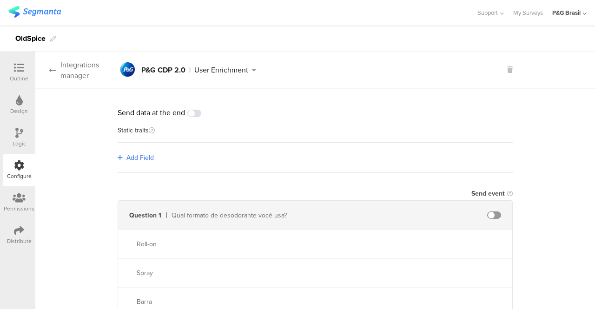
click at [51, 62] on div "Integrations manager" at bounding box center [76, 70] width 82 height 21
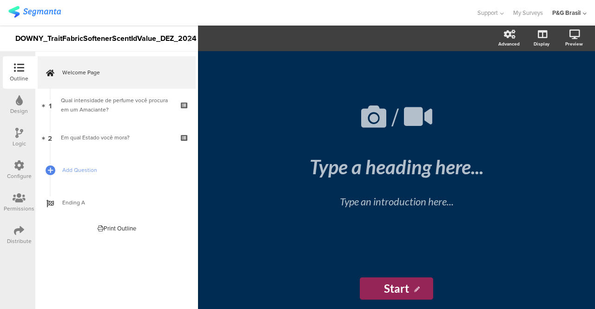
click at [20, 185] on div "Configure" at bounding box center [19, 170] width 33 height 33
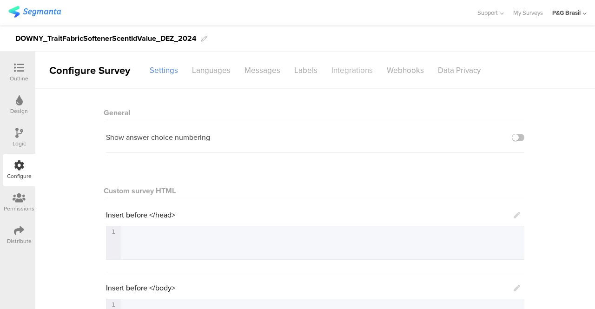
click at [360, 62] on div "Integrations" at bounding box center [352, 70] width 55 height 16
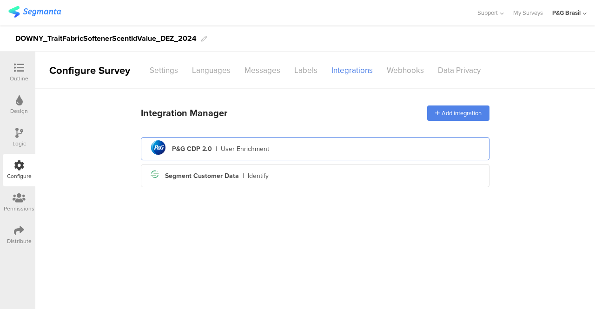
click at [226, 156] on div "pg logo P&G CDP 2.0 | User Enrichment" at bounding box center [315, 149] width 334 height 23
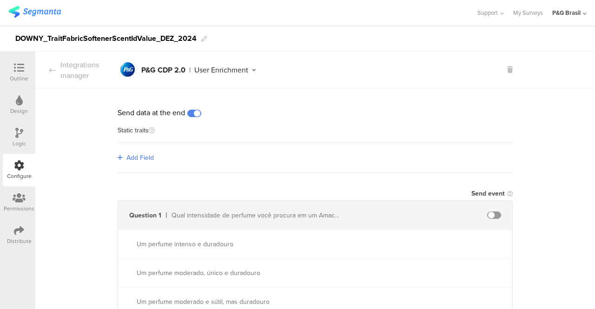
click at [187, 116] on div at bounding box center [194, 113] width 14 height 7
click at [61, 69] on div "Integrations manager" at bounding box center [76, 70] width 82 height 21
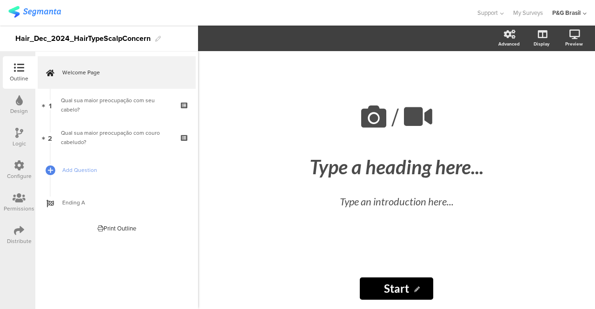
click at [21, 173] on div "Configure" at bounding box center [19, 176] width 25 height 8
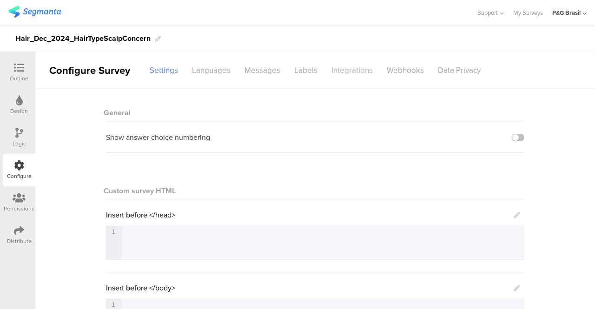
click at [353, 68] on div "Integrations" at bounding box center [352, 70] width 55 height 16
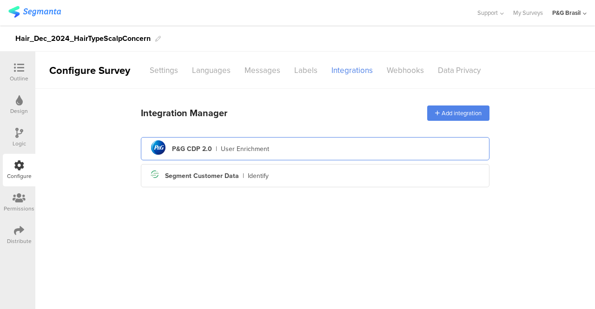
click at [199, 153] on div "pg logo P&G CDP 2.0 | User Enrichment" at bounding box center [315, 149] width 334 height 23
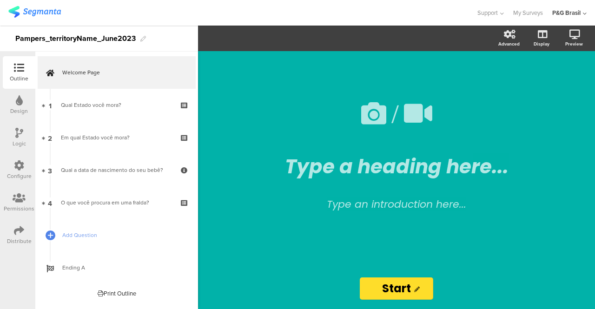
click at [23, 161] on icon at bounding box center [19, 165] width 10 height 10
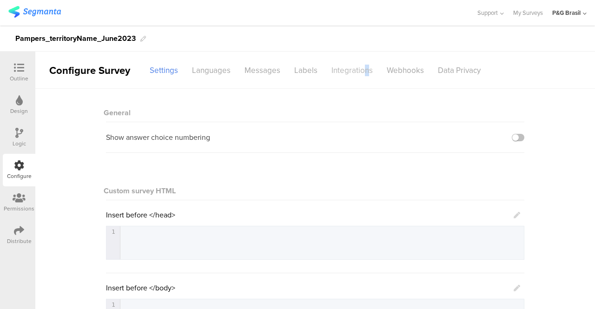
click at [364, 62] on div "Integrations" at bounding box center [352, 70] width 55 height 16
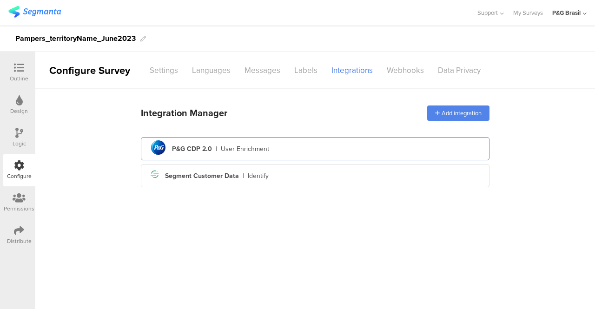
click at [276, 149] on div "pg logo P&G CDP 2.0 | User Enrichment" at bounding box center [315, 149] width 334 height 23
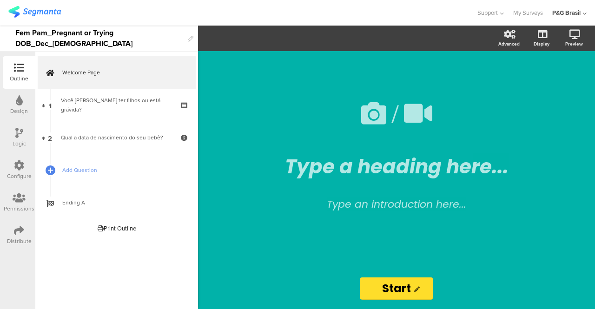
click at [15, 162] on icon at bounding box center [19, 165] width 10 height 10
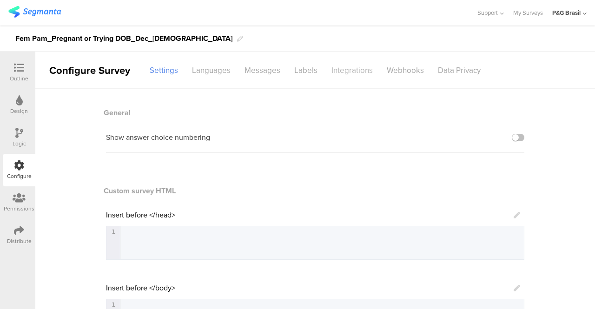
click at [366, 71] on div "Integrations" at bounding box center [352, 70] width 55 height 16
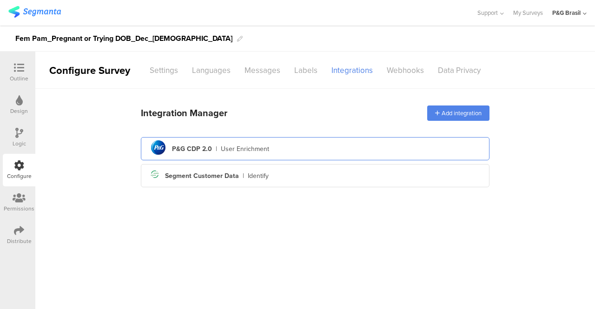
click at [171, 156] on div "pg logo P&G CDP 2.0 | User Enrichment" at bounding box center [315, 149] width 334 height 23
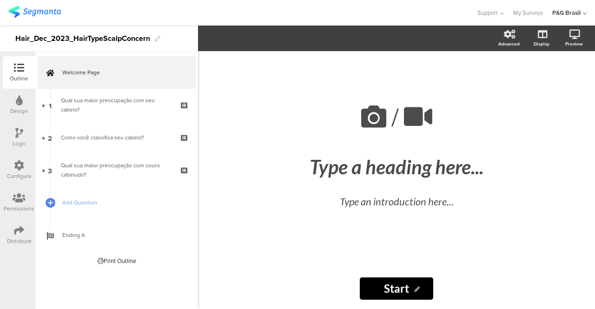
click at [27, 165] on div "Configure" at bounding box center [19, 170] width 33 height 33
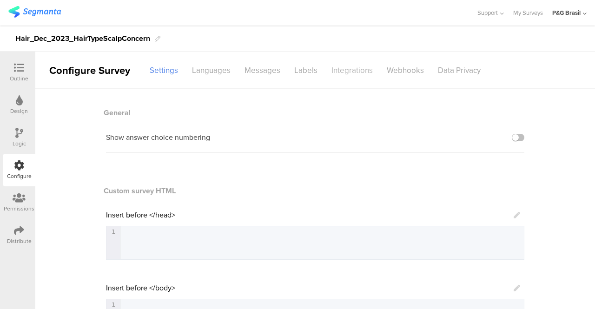
click at [368, 62] on div "Integrations" at bounding box center [352, 70] width 55 height 16
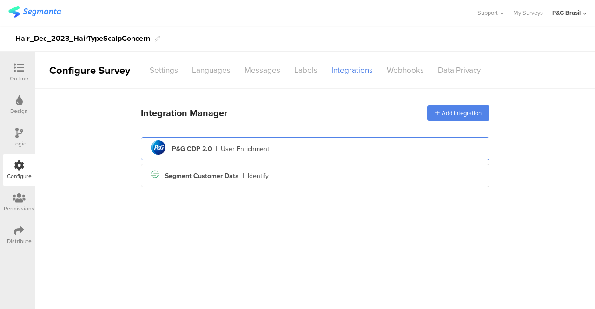
click at [167, 146] on icon "pg logo" at bounding box center [158, 148] width 20 height 20
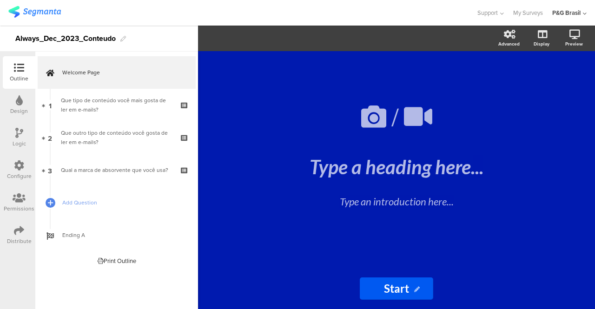
click at [27, 161] on div "Configure" at bounding box center [19, 170] width 33 height 33
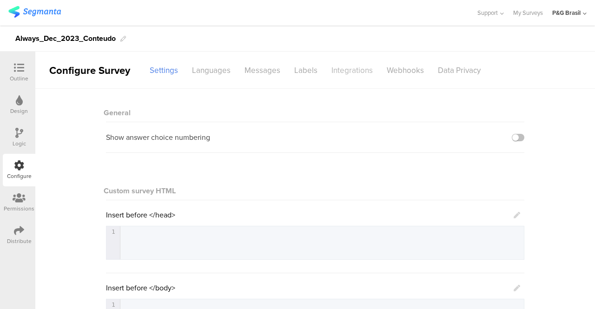
click at [363, 62] on div "Integrations" at bounding box center [352, 70] width 55 height 16
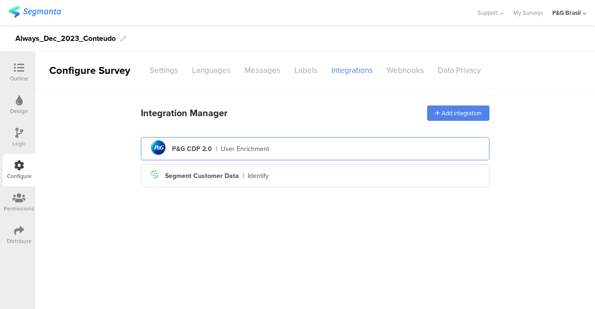
click at [163, 143] on circle at bounding box center [158, 147] width 14 height 14
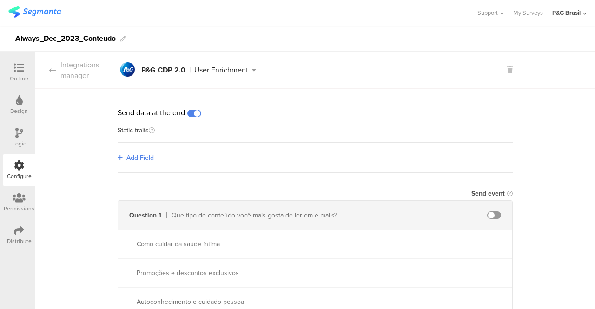
click at [193, 113] on span at bounding box center [194, 113] width 14 height 7
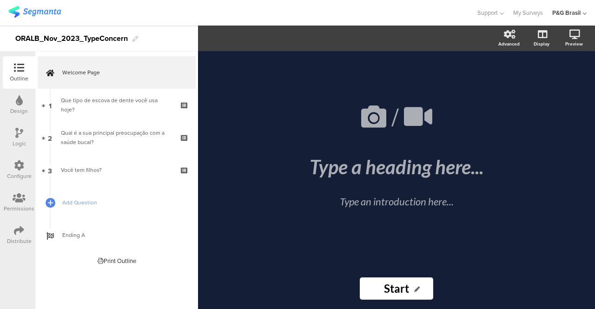
click at [32, 183] on div "Configure" at bounding box center [19, 170] width 33 height 33
click at [21, 171] on icon at bounding box center [19, 165] width 10 height 10
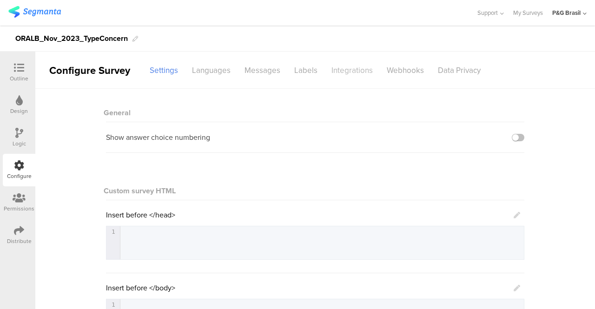
click at [352, 62] on div "Integrations" at bounding box center [352, 70] width 55 height 16
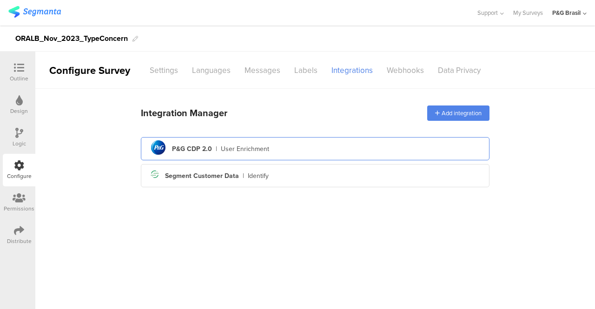
click at [173, 140] on div "pg logo P&G CDP 2.0 | User Enrichment" at bounding box center [315, 149] width 334 height 23
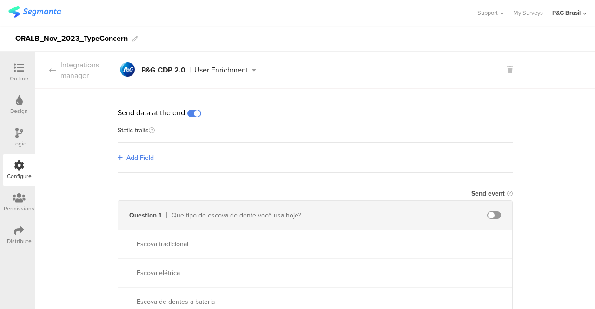
click at [189, 113] on span at bounding box center [194, 113] width 14 height 7
click at [68, 72] on div "Integrations manager" at bounding box center [76, 70] width 82 height 21
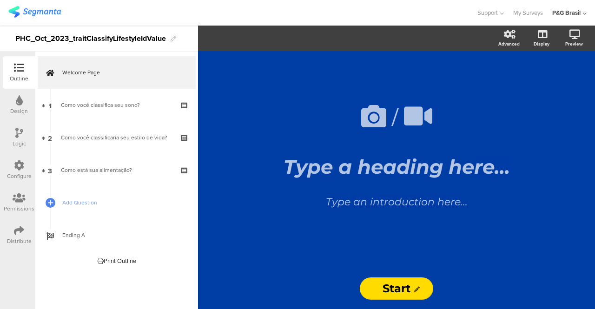
click at [17, 161] on icon at bounding box center [19, 165] width 10 height 10
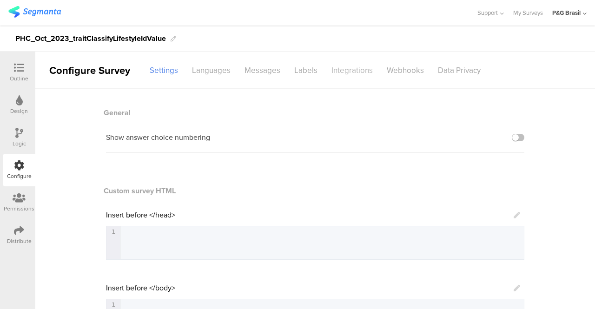
click at [350, 62] on div "Integrations" at bounding box center [352, 70] width 55 height 16
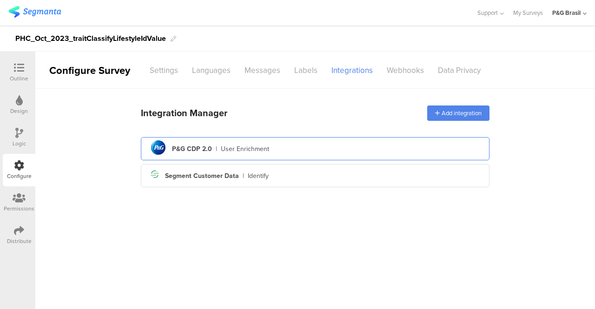
click at [172, 150] on div "P&G CDP 2.0" at bounding box center [192, 149] width 40 height 10
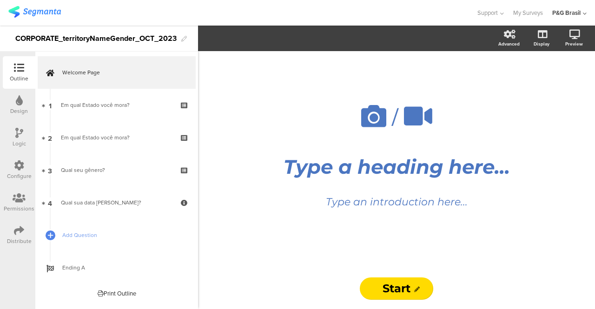
click at [12, 168] on div "Configure" at bounding box center [19, 170] width 33 height 33
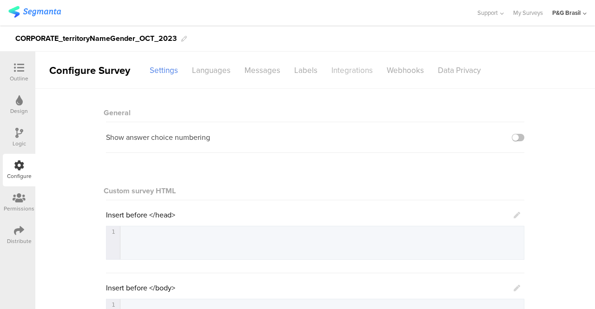
click at [347, 64] on div "Integrations" at bounding box center [352, 70] width 55 height 16
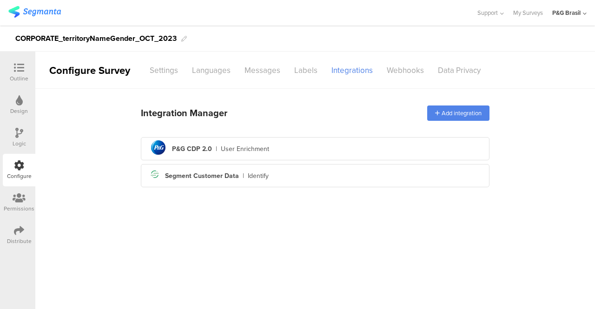
click at [166, 136] on div "Integration Manager Add integration pg logo P&G CDP 2.0 | User Enrichment Segme…" at bounding box center [315, 145] width 349 height 91
click at [166, 141] on icon "pg logo" at bounding box center [158, 148] width 20 height 20
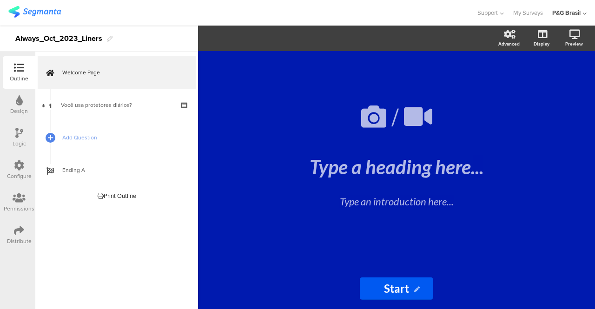
click at [21, 165] on icon at bounding box center [19, 165] width 10 height 10
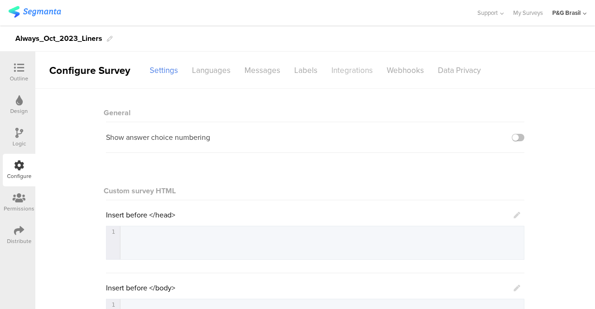
click at [357, 69] on div "Integrations" at bounding box center [352, 70] width 55 height 16
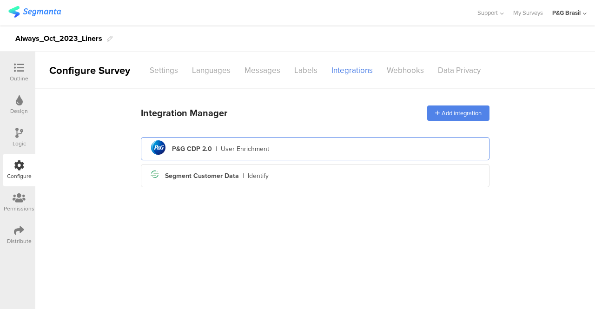
click at [180, 144] on div "pg logo P&G CDP 2.0 | User Enrichment" at bounding box center [315, 149] width 334 height 23
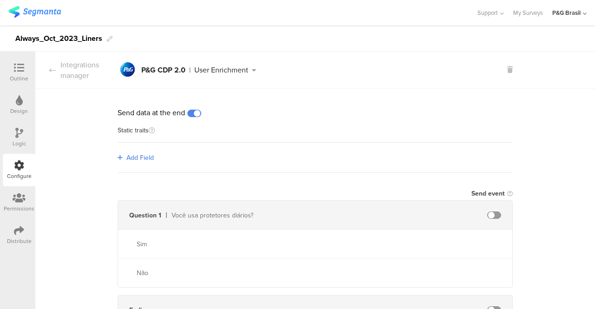
click at [193, 111] on span at bounding box center [194, 113] width 14 height 7
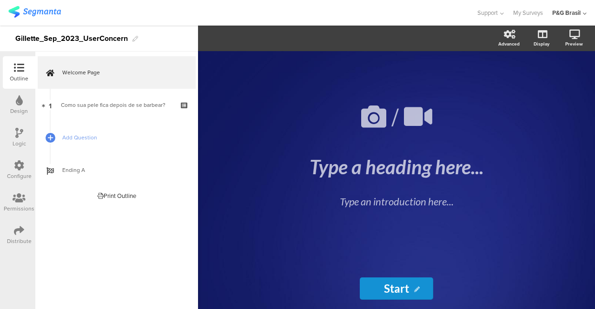
click at [7, 171] on div "Configure" at bounding box center [19, 170] width 33 height 33
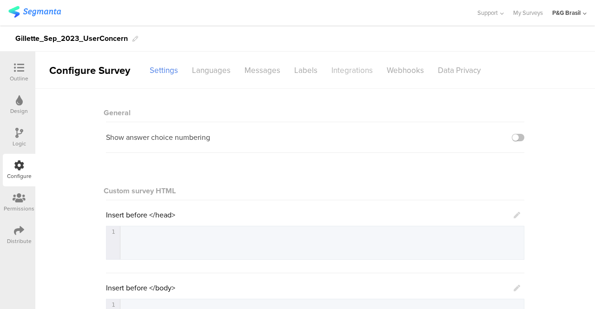
click at [350, 62] on div "Integrations" at bounding box center [352, 70] width 55 height 16
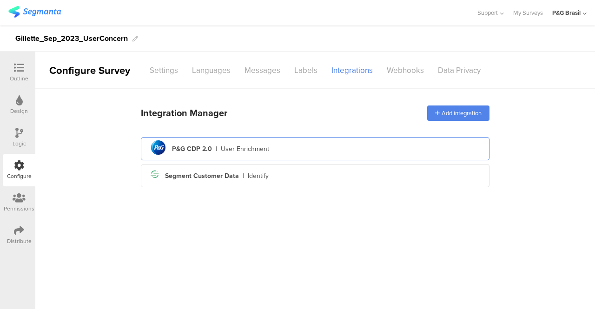
click at [190, 138] on div "pg logo P&G CDP 2.0 | User Enrichment" at bounding box center [315, 149] width 334 height 23
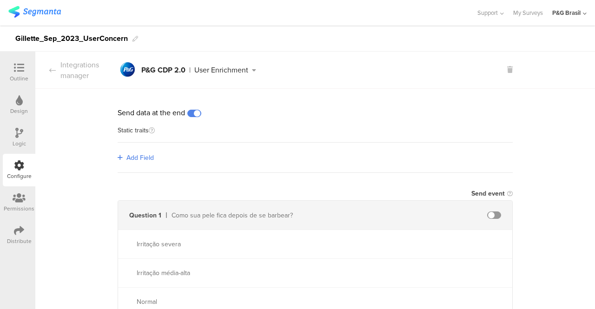
click at [193, 112] on span at bounding box center [194, 113] width 14 height 7
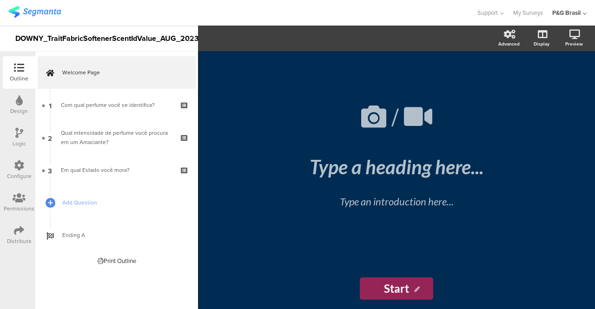
click at [19, 176] on div "Configure" at bounding box center [19, 176] width 25 height 8
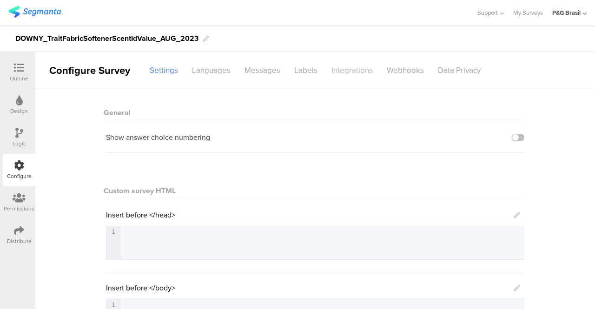
click at [345, 69] on div "Integrations" at bounding box center [352, 70] width 55 height 16
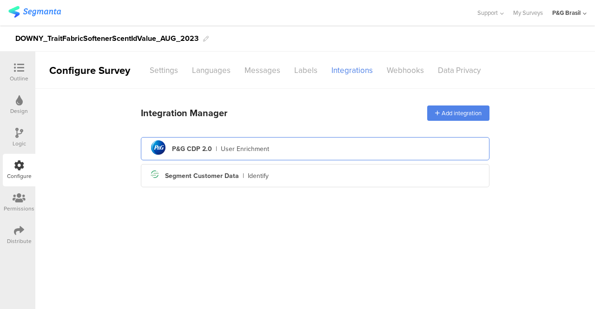
click at [144, 142] on div "pg logo P&G CDP 2.0 | User Enrichment" at bounding box center [315, 148] width 349 height 23
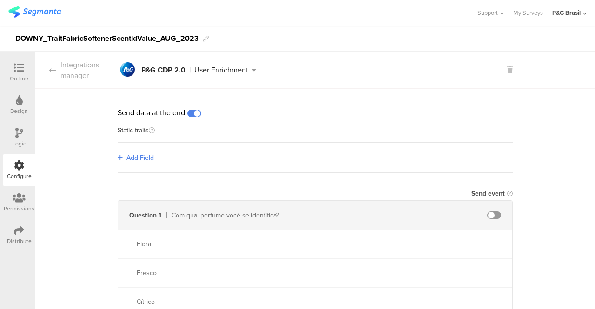
click at [196, 112] on span at bounding box center [194, 113] width 14 height 7
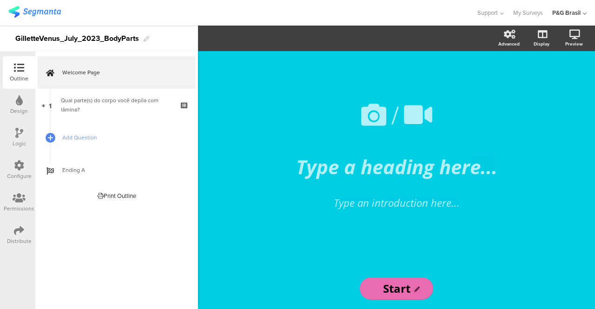
click at [7, 168] on div "Configure" at bounding box center [19, 170] width 33 height 33
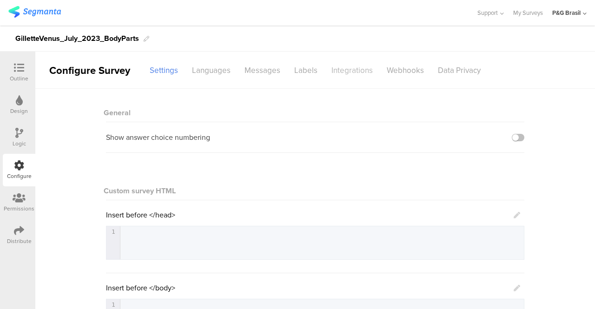
click at [350, 66] on div "Integrations" at bounding box center [352, 70] width 55 height 16
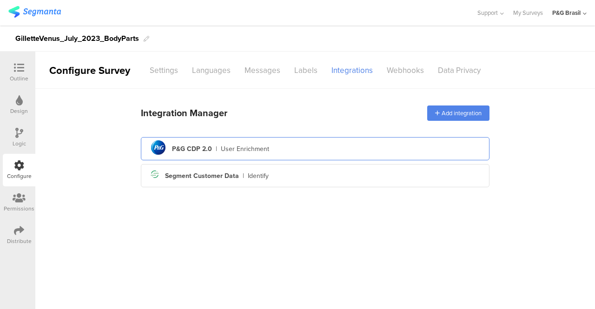
click at [157, 146] on circle at bounding box center [158, 147] width 14 height 14
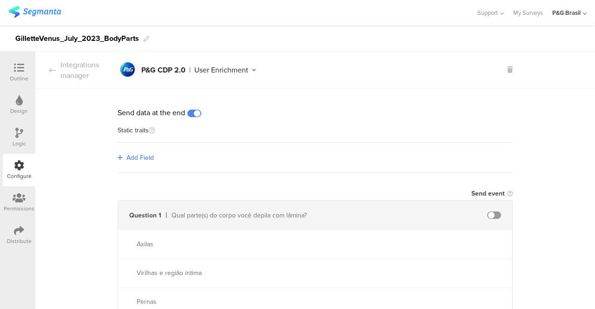
click at [191, 112] on span at bounding box center [194, 113] width 14 height 7
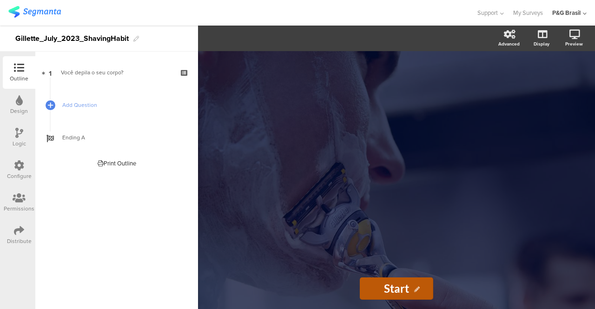
click at [20, 162] on icon at bounding box center [19, 165] width 10 height 10
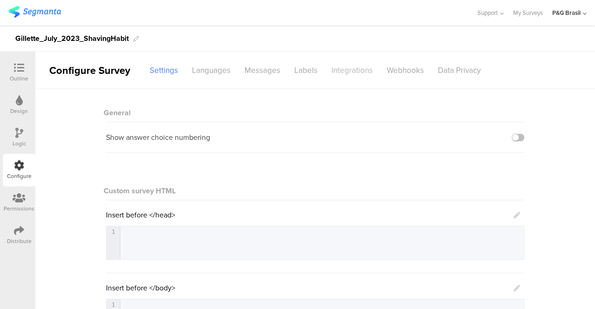
click at [366, 62] on div "Integrations" at bounding box center [352, 70] width 55 height 16
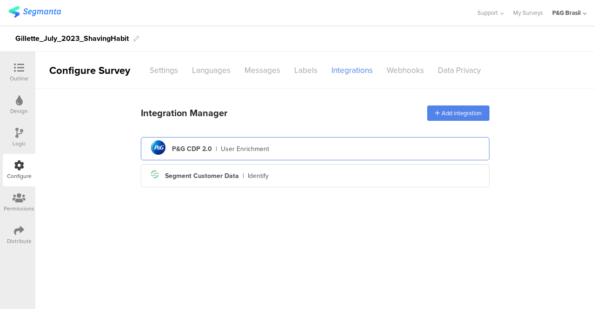
click at [153, 144] on icon at bounding box center [154, 147] width 7 height 14
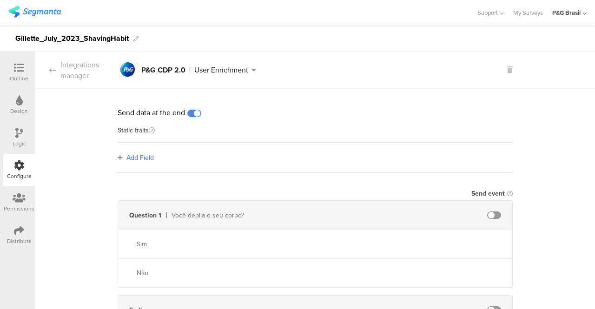
click at [189, 112] on span at bounding box center [194, 113] width 14 height 7
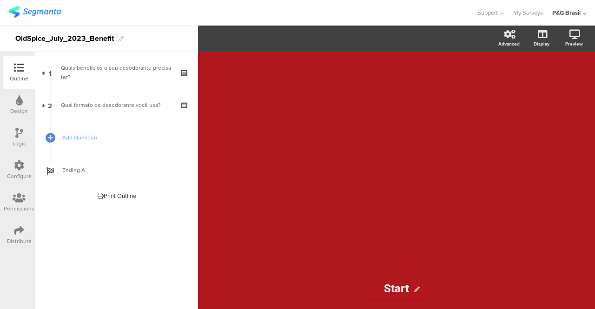
click at [23, 160] on div "Configure" at bounding box center [19, 170] width 33 height 33
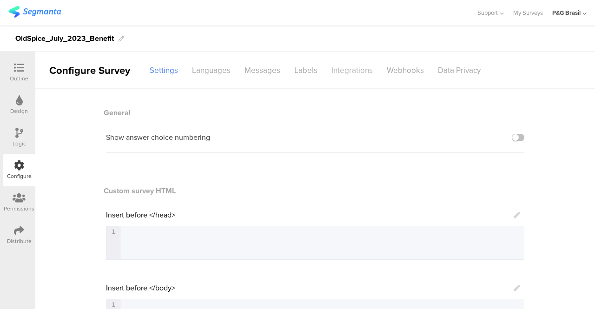
click at [336, 67] on div "Integrations" at bounding box center [352, 70] width 55 height 16
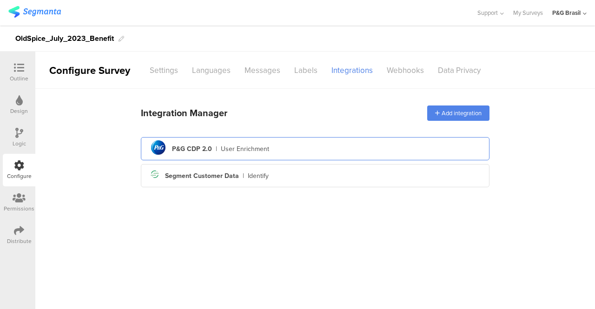
click at [161, 149] on g at bounding box center [158, 147] width 14 height 14
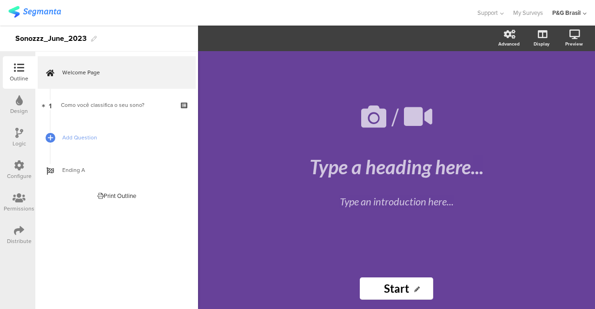
click at [14, 156] on div "Configure" at bounding box center [19, 170] width 33 height 33
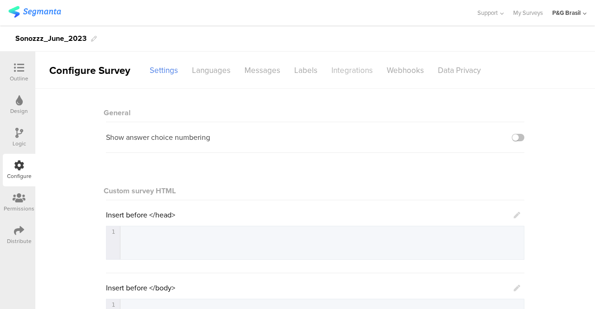
click at [337, 70] on div "Integrations" at bounding box center [352, 70] width 55 height 16
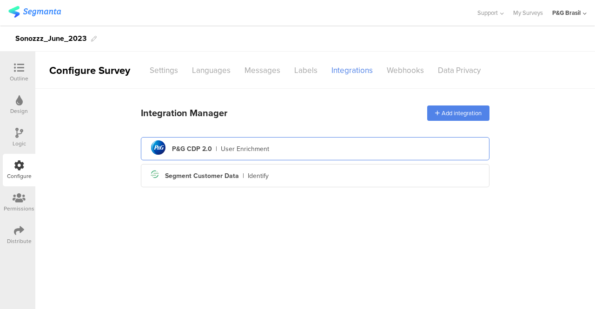
click at [158, 145] on circle at bounding box center [158, 147] width 14 height 14
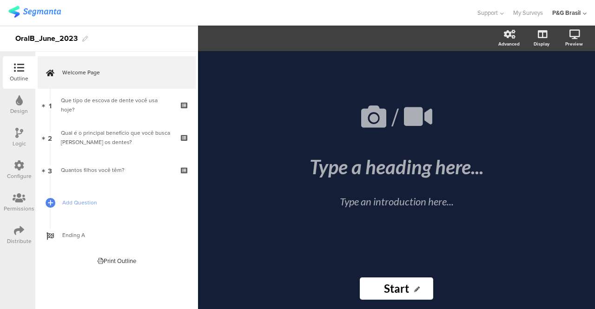
drag, startPoint x: 18, startPoint y: 173, endPoint x: 25, endPoint y: 175, distance: 6.9
click at [19, 174] on div "Configure" at bounding box center [19, 176] width 25 height 8
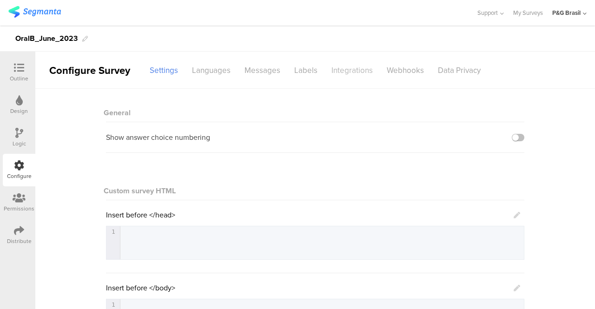
click at [358, 68] on div "Integrations" at bounding box center [352, 70] width 55 height 16
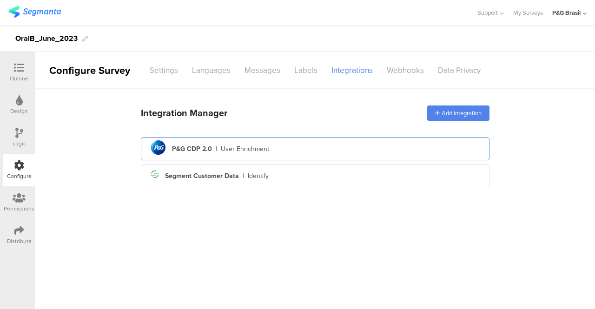
click at [152, 141] on icon "pg logo" at bounding box center [158, 148] width 20 height 20
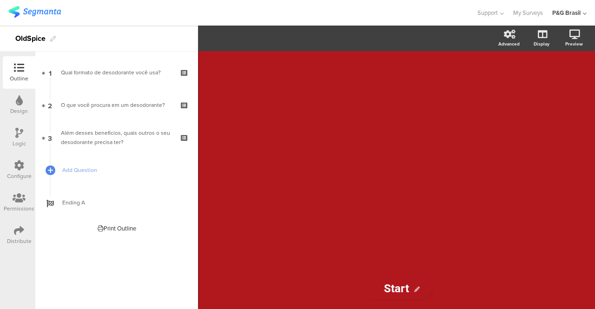
click at [14, 168] on div "Configure" at bounding box center [19, 170] width 33 height 33
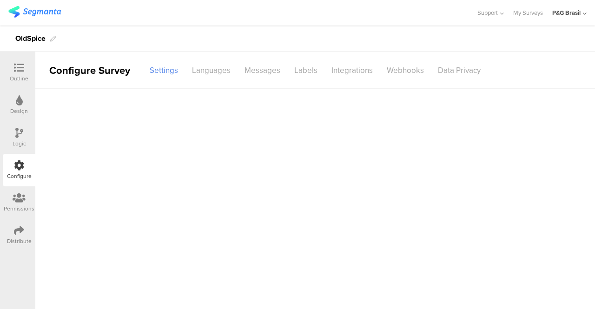
click at [366, 74] on sg-disable-overlay "Integrations" at bounding box center [352, 70] width 55 height 16
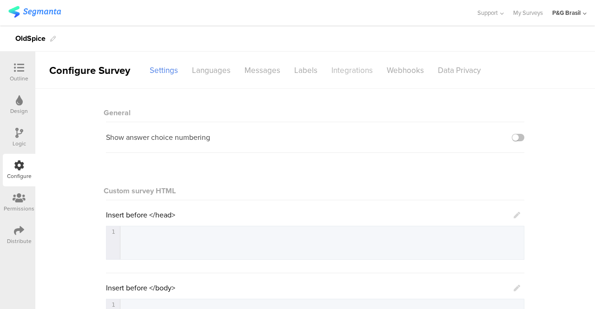
click at [336, 62] on div "Integrations" at bounding box center [352, 70] width 55 height 16
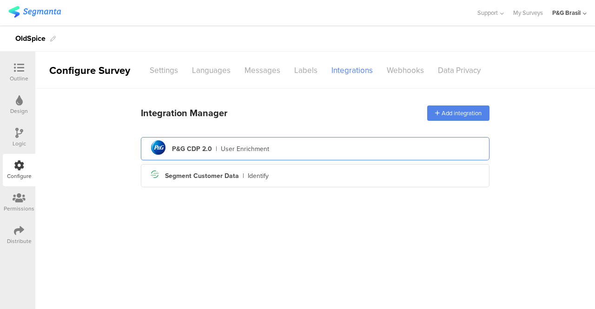
click at [158, 146] on icon at bounding box center [156, 147] width 4 height 4
